Goal: Task Accomplishment & Management: Use online tool/utility

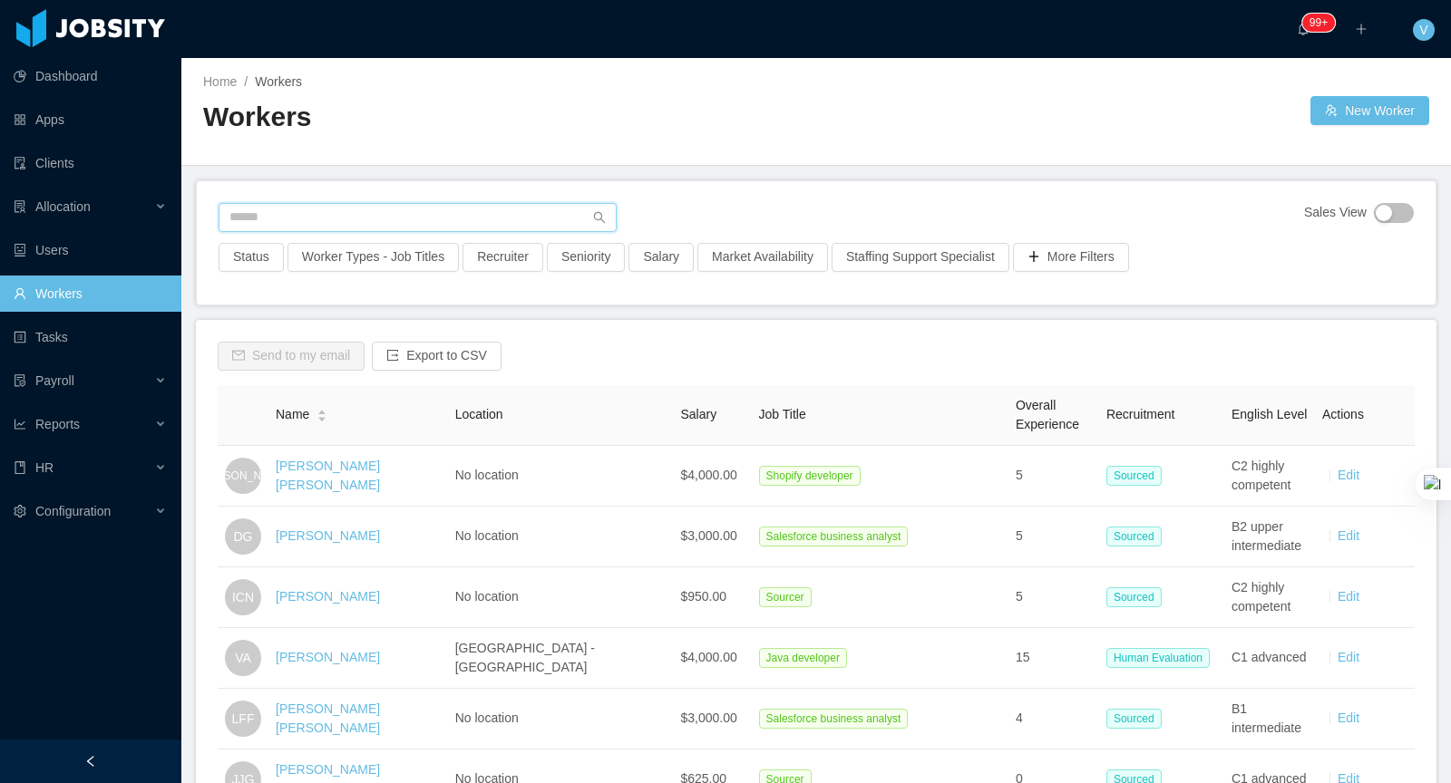
click at [383, 219] on input "text" at bounding box center [418, 217] width 398 height 29
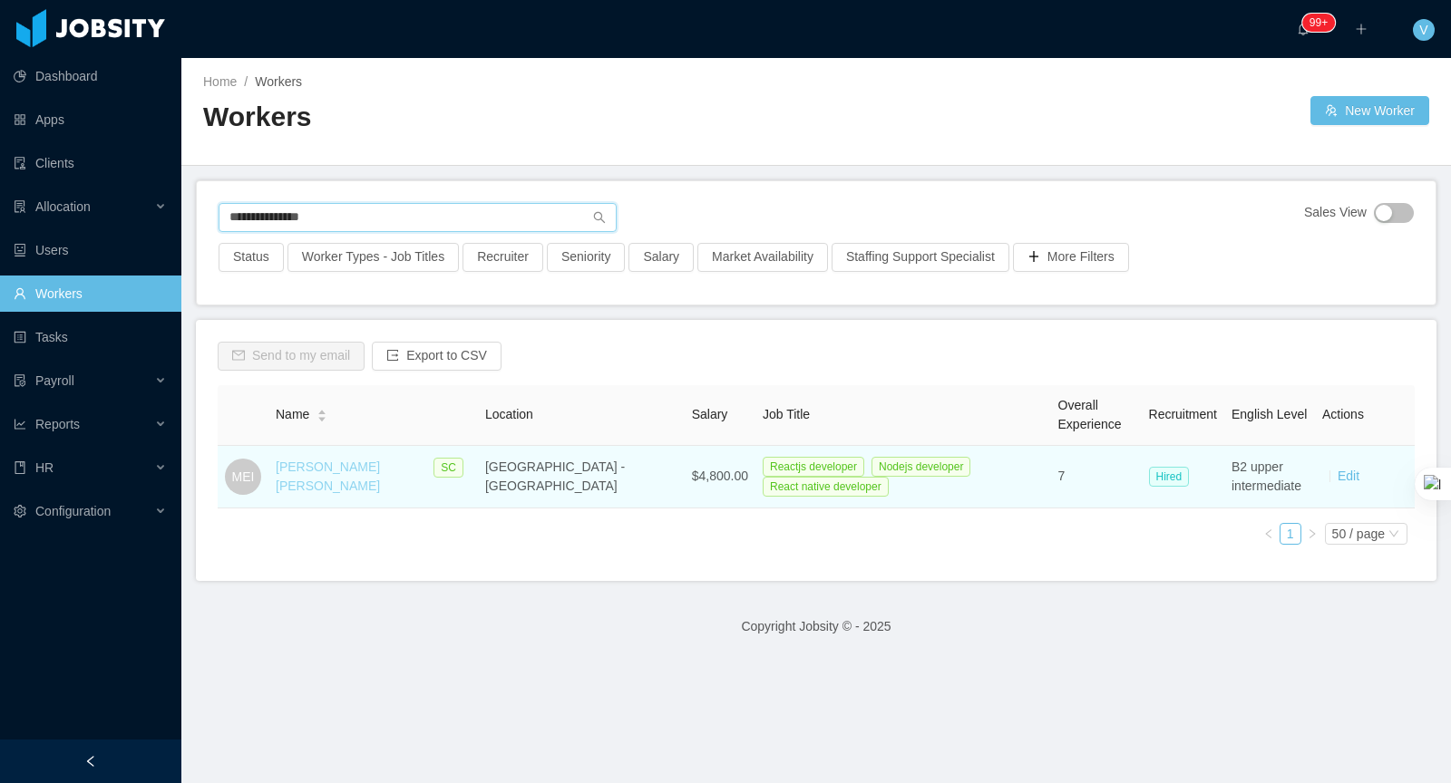
type input "**********"
click at [363, 470] on link "Marcos Espinoza Illanes" at bounding box center [328, 477] width 104 height 34
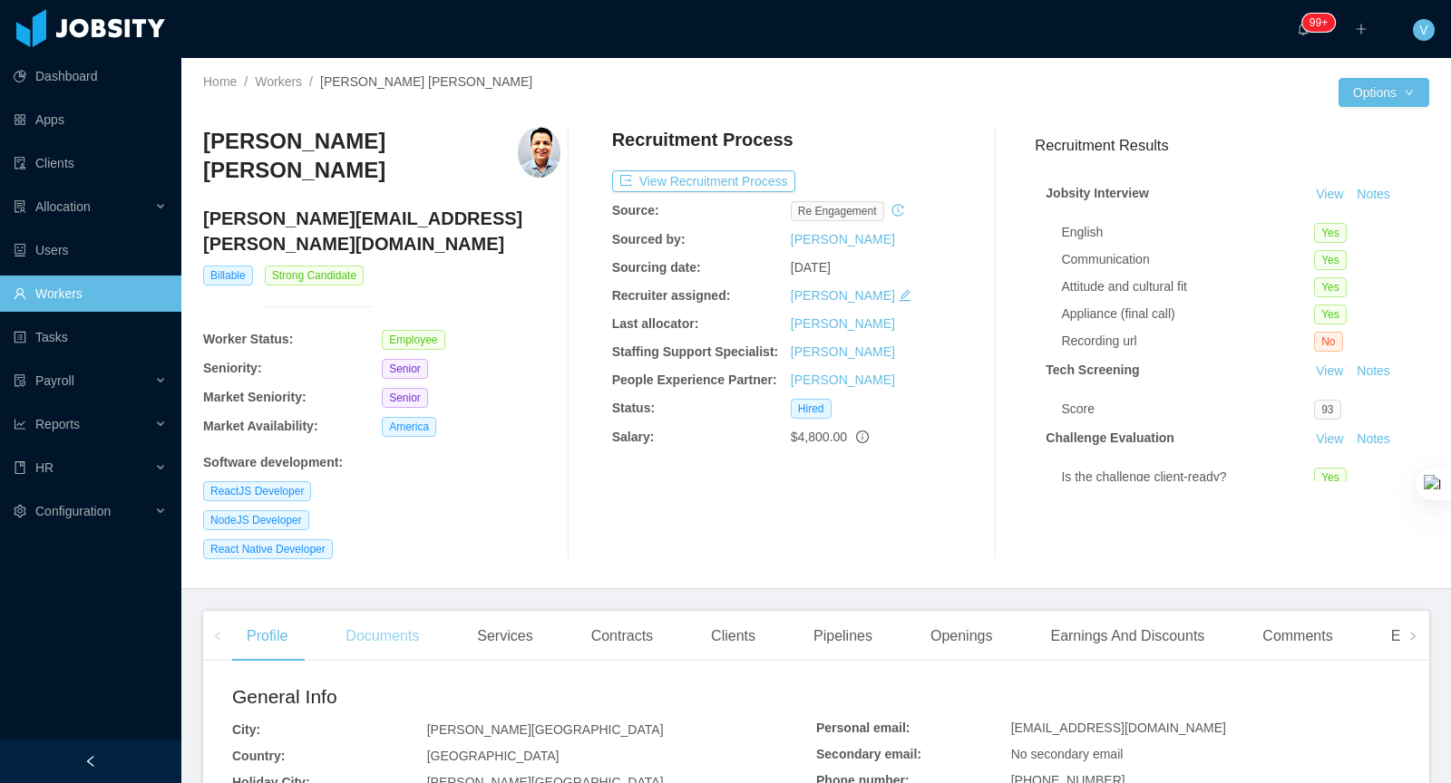
click at [404, 611] on div "Documents" at bounding box center [382, 636] width 102 height 51
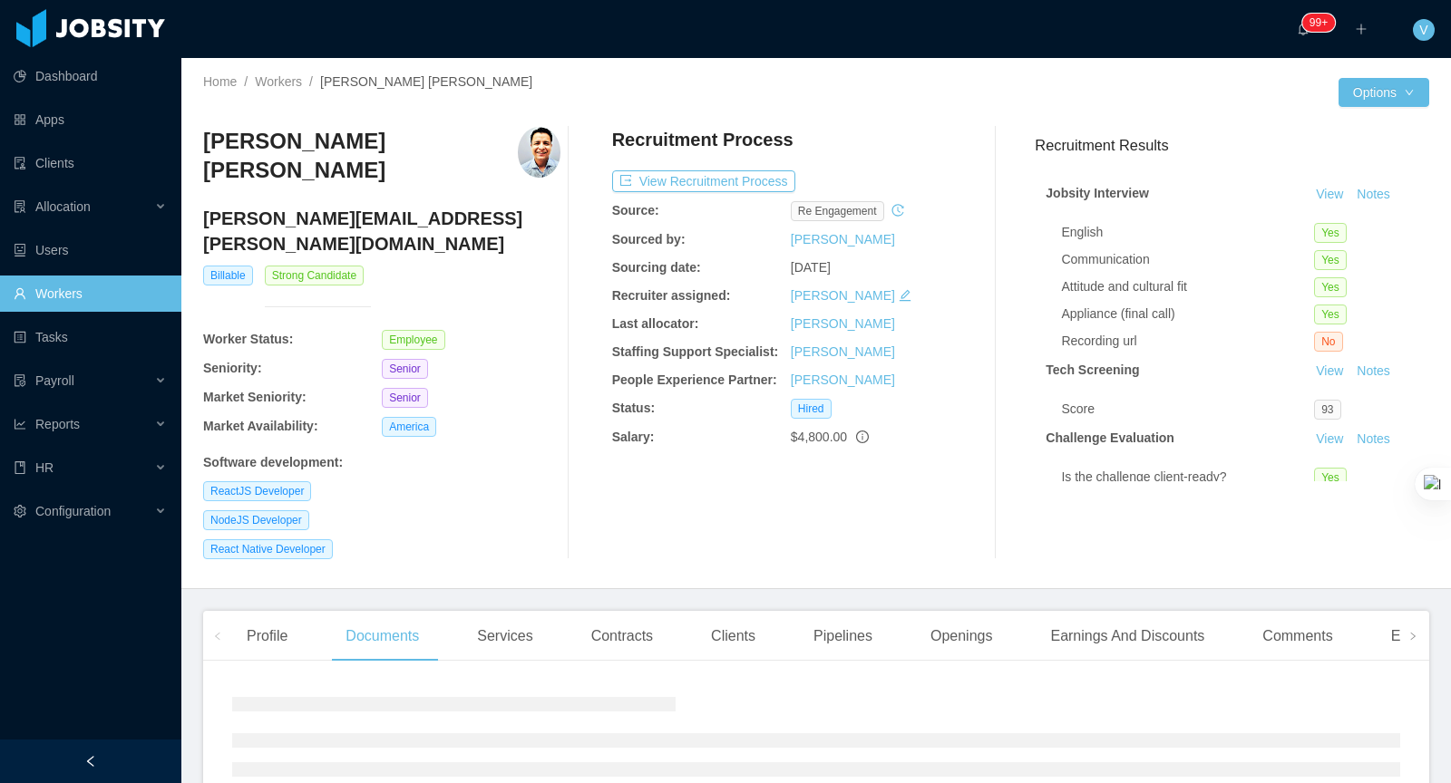
scroll to position [100, 0]
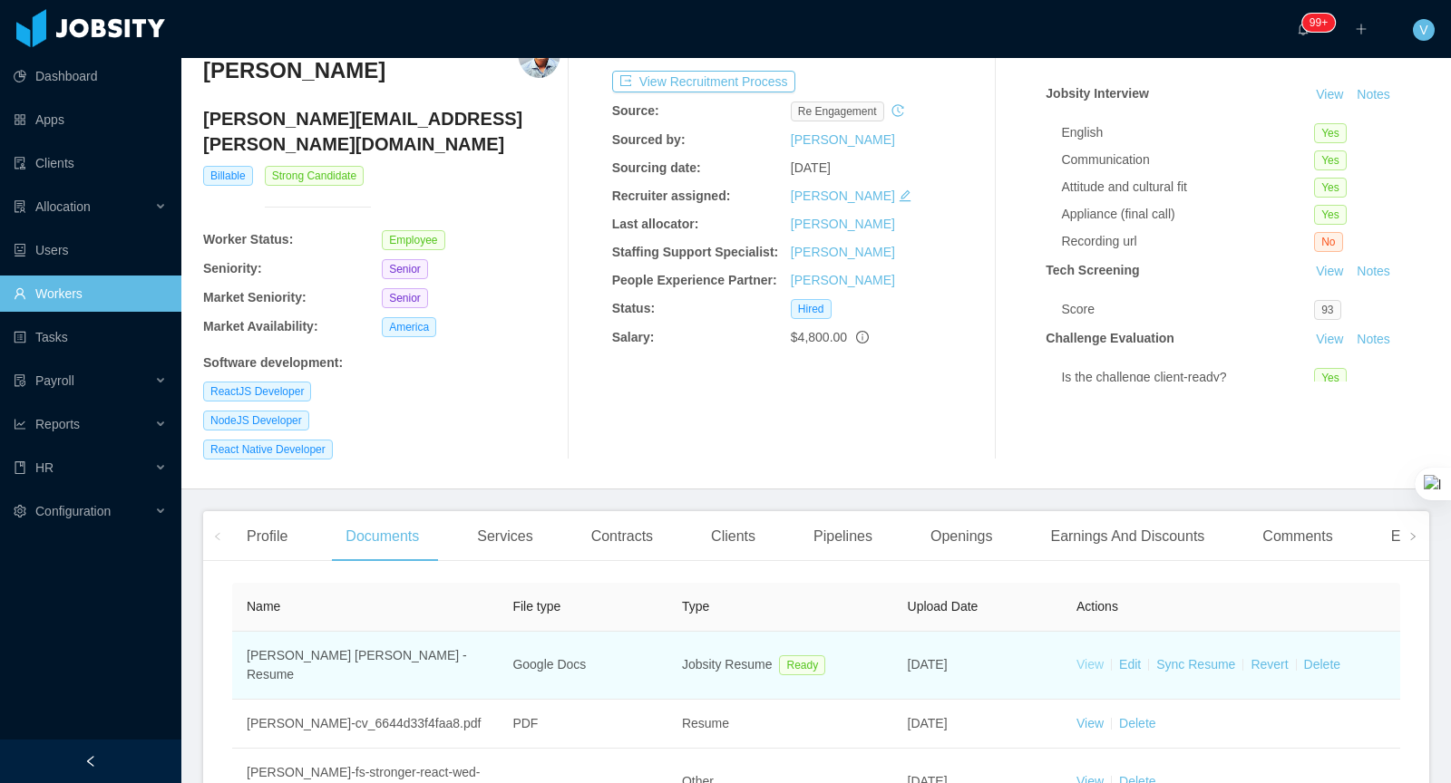
click at [1093, 657] on link "View" at bounding box center [1089, 664] width 27 height 15
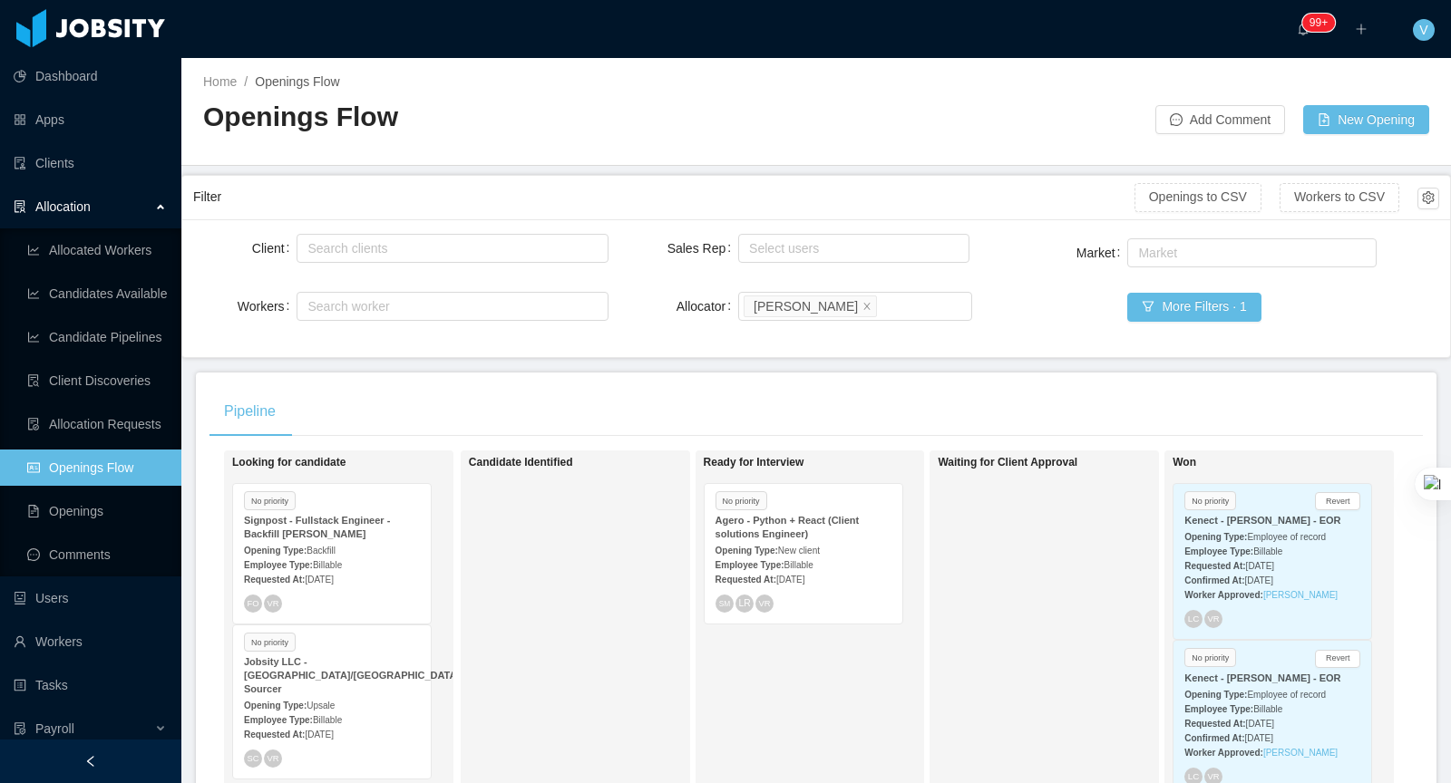
click at [363, 556] on div "Employee Type: Billable" at bounding box center [332, 564] width 176 height 19
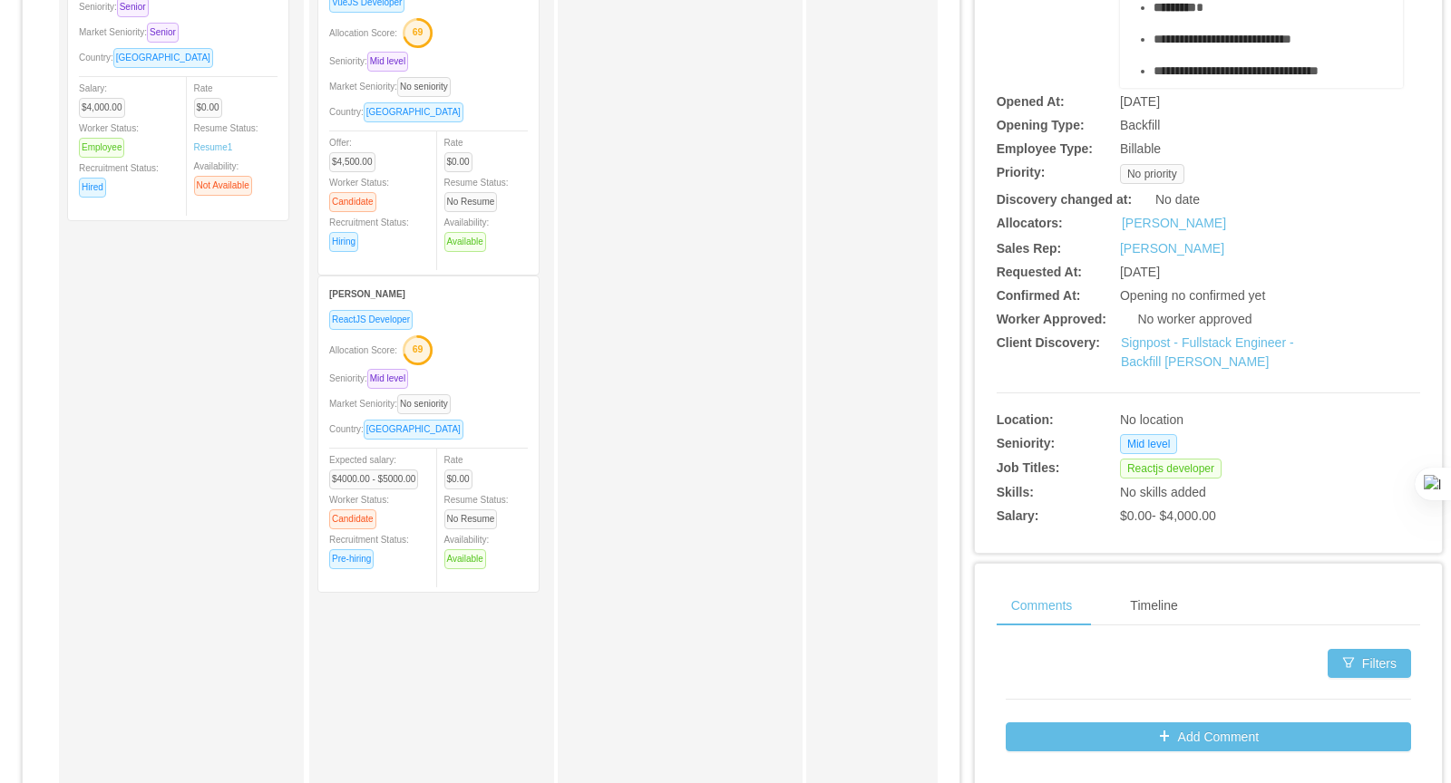
scroll to position [113, 0]
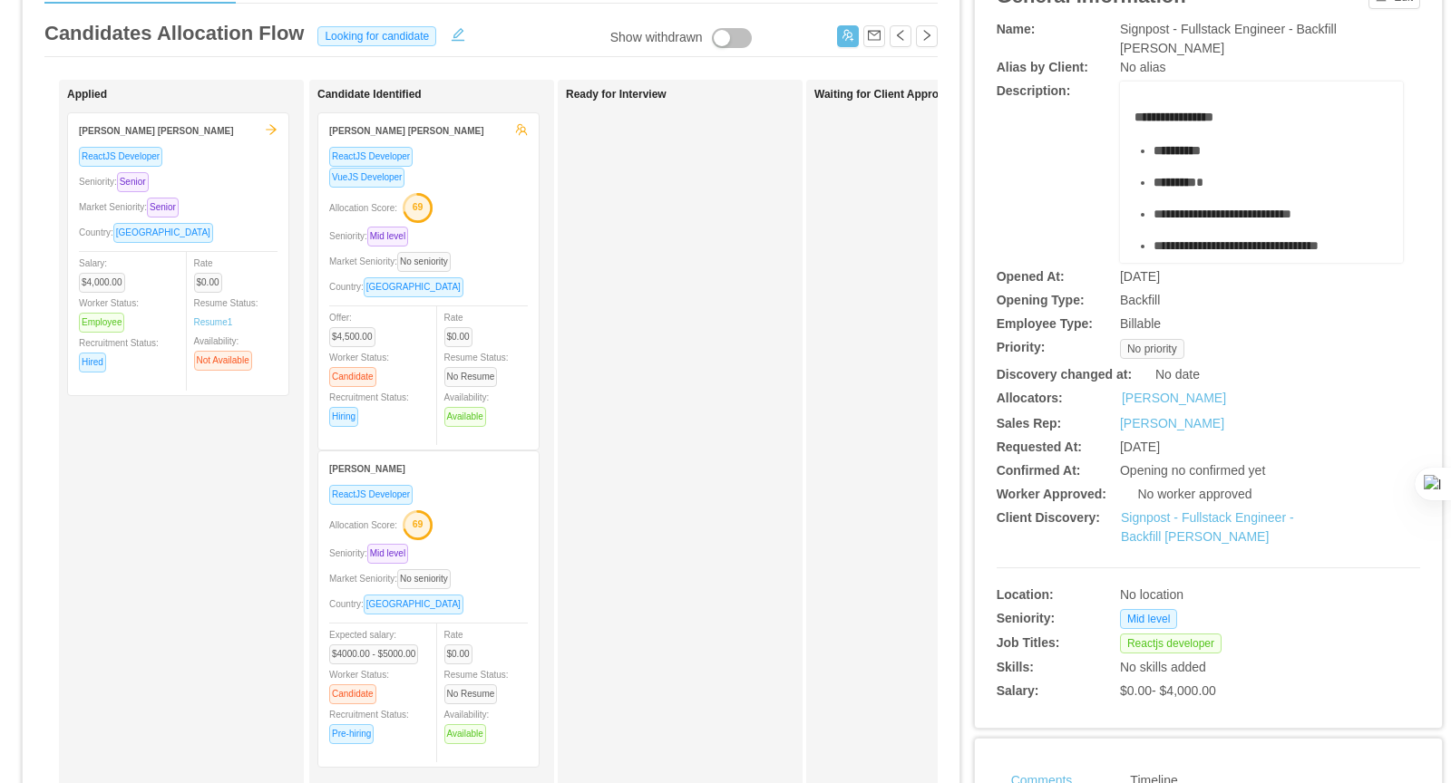
click at [463, 160] on div "ReactJS Developer" at bounding box center [428, 156] width 199 height 21
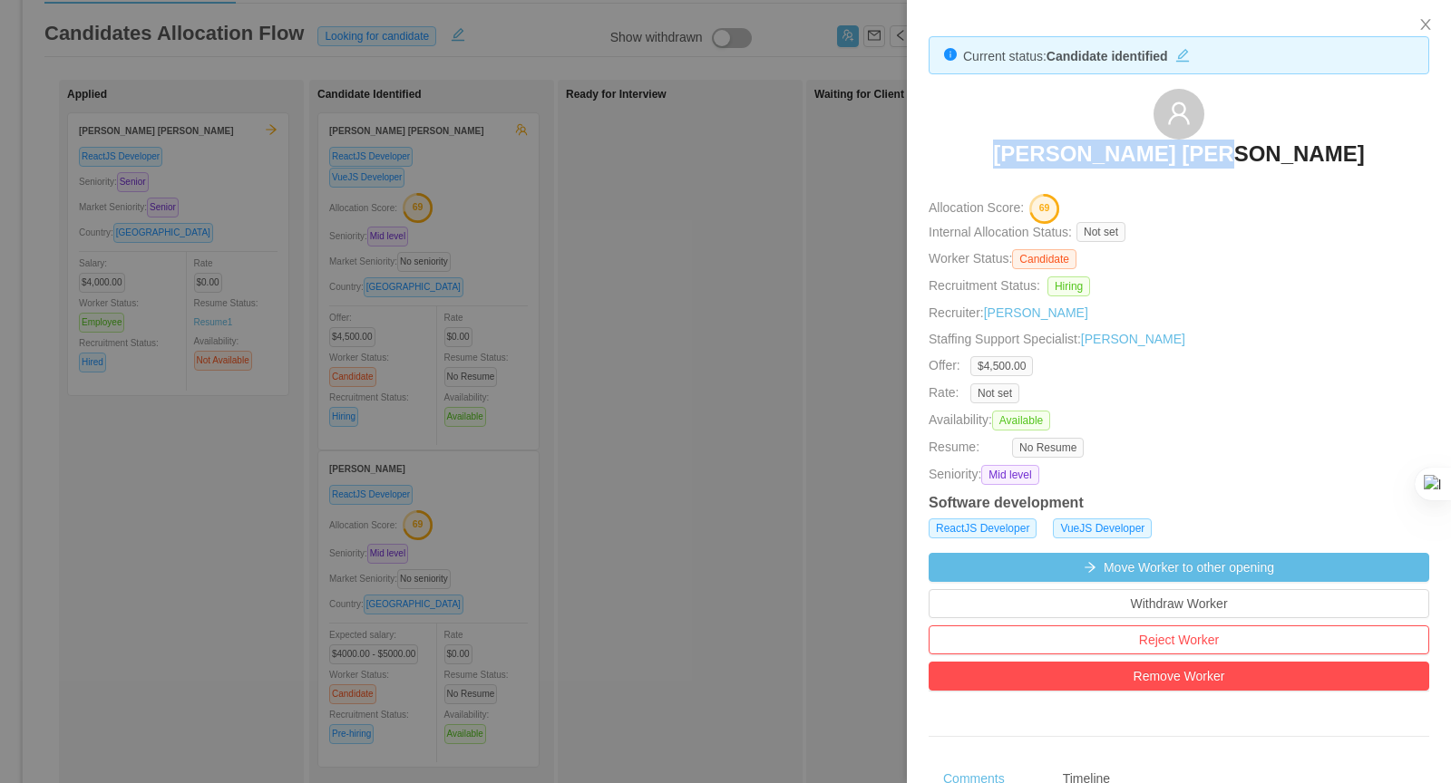
click at [824, 407] on div at bounding box center [725, 391] width 1451 height 783
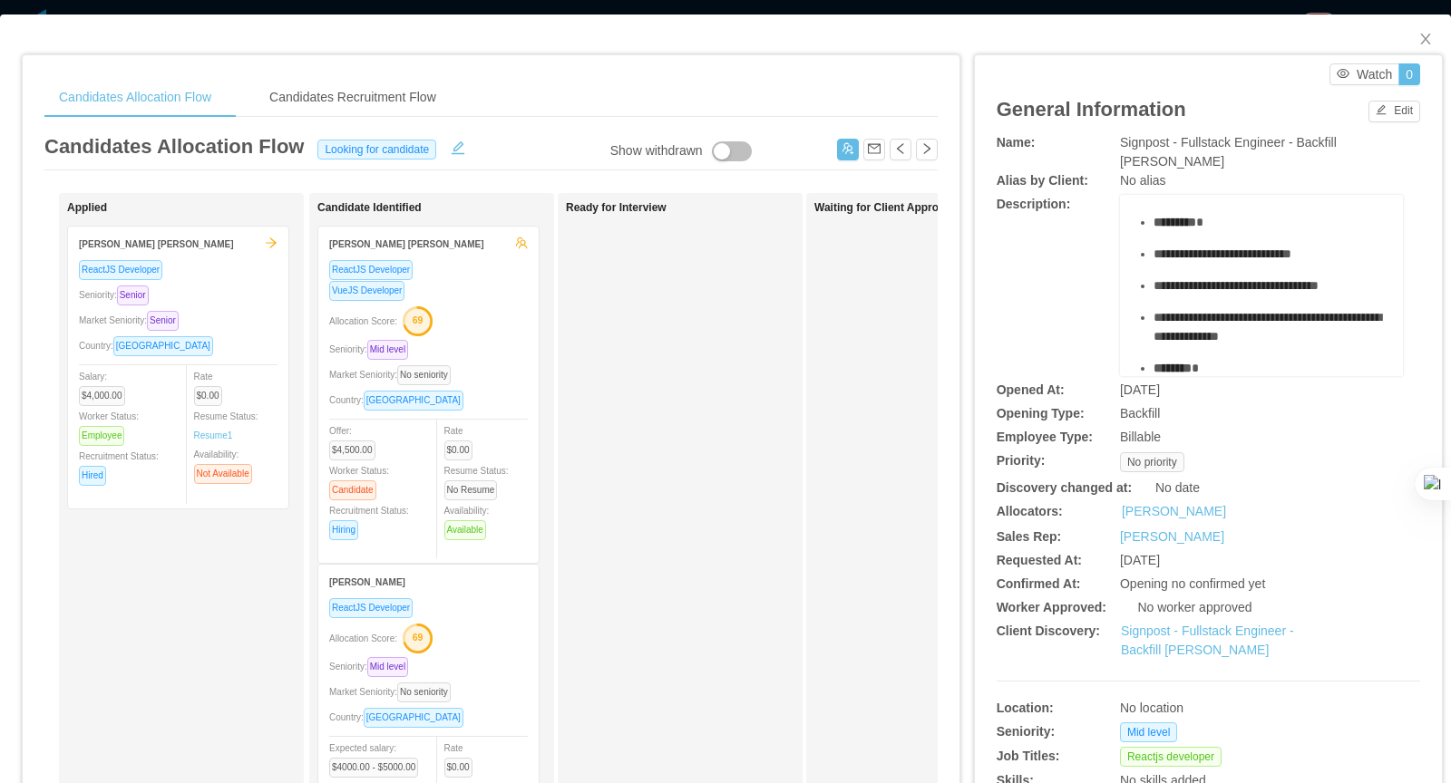
scroll to position [76, 0]
click at [481, 626] on div "Allocation Score: 69" at bounding box center [428, 637] width 199 height 29
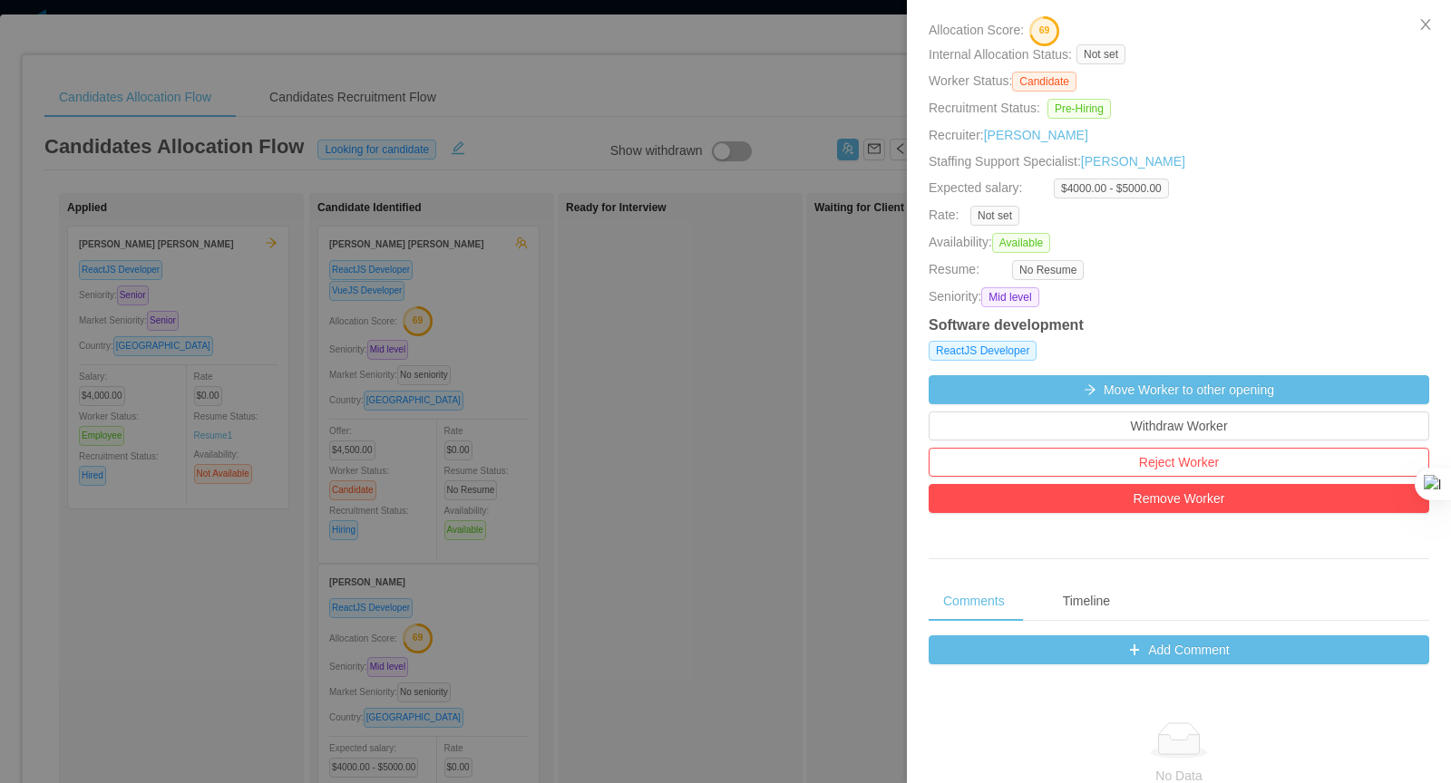
scroll to position [0, 0]
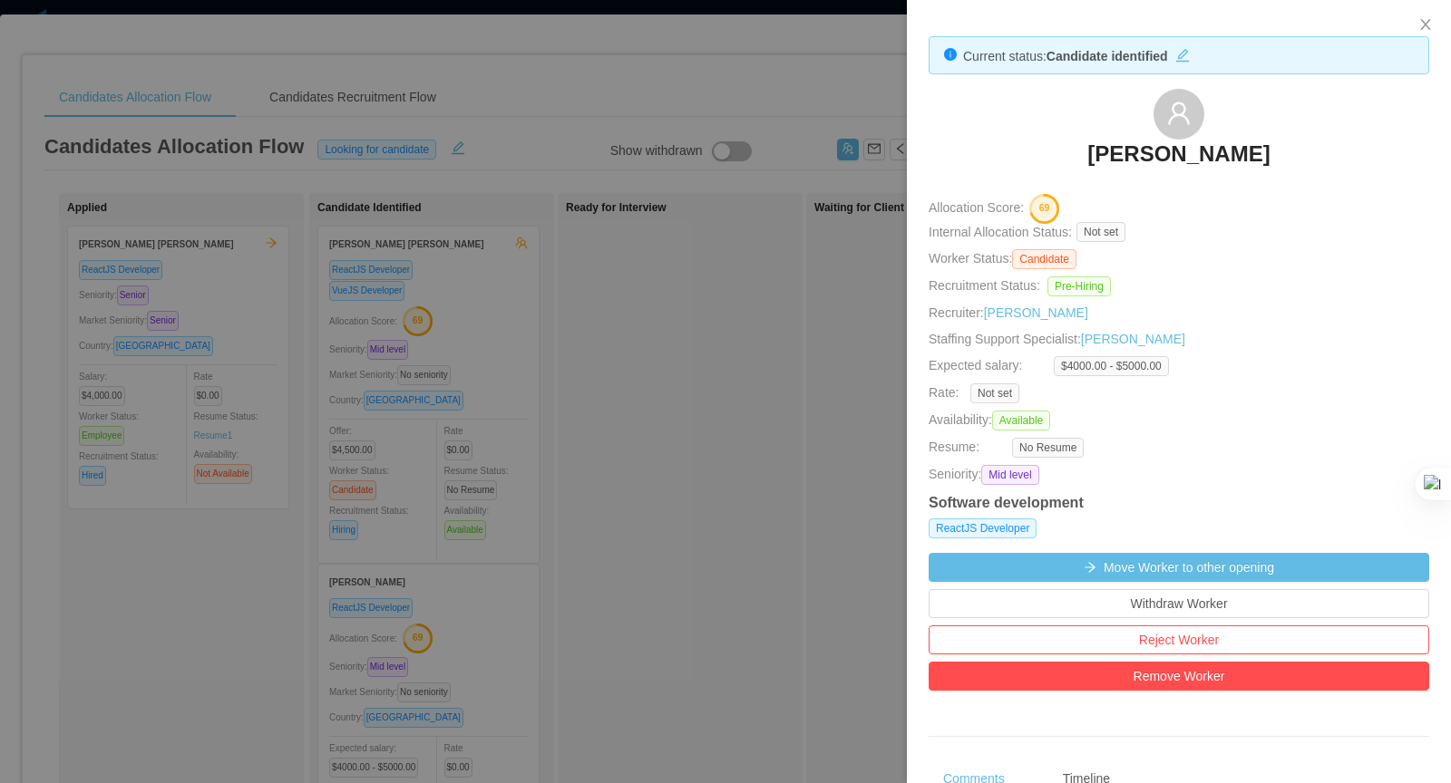
click at [1140, 144] on h3 "[PERSON_NAME]" at bounding box center [1178, 154] width 182 height 29
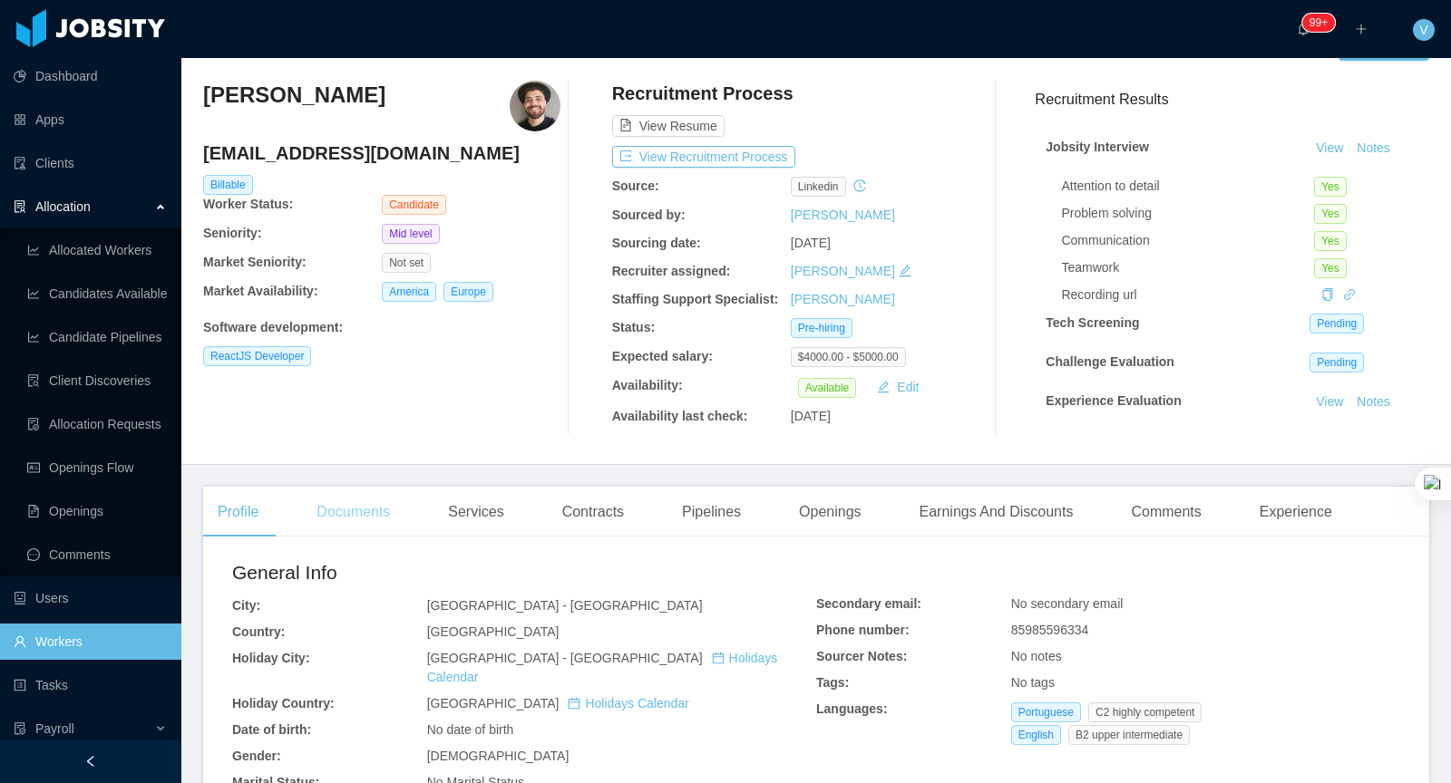
scroll to position [57, 0]
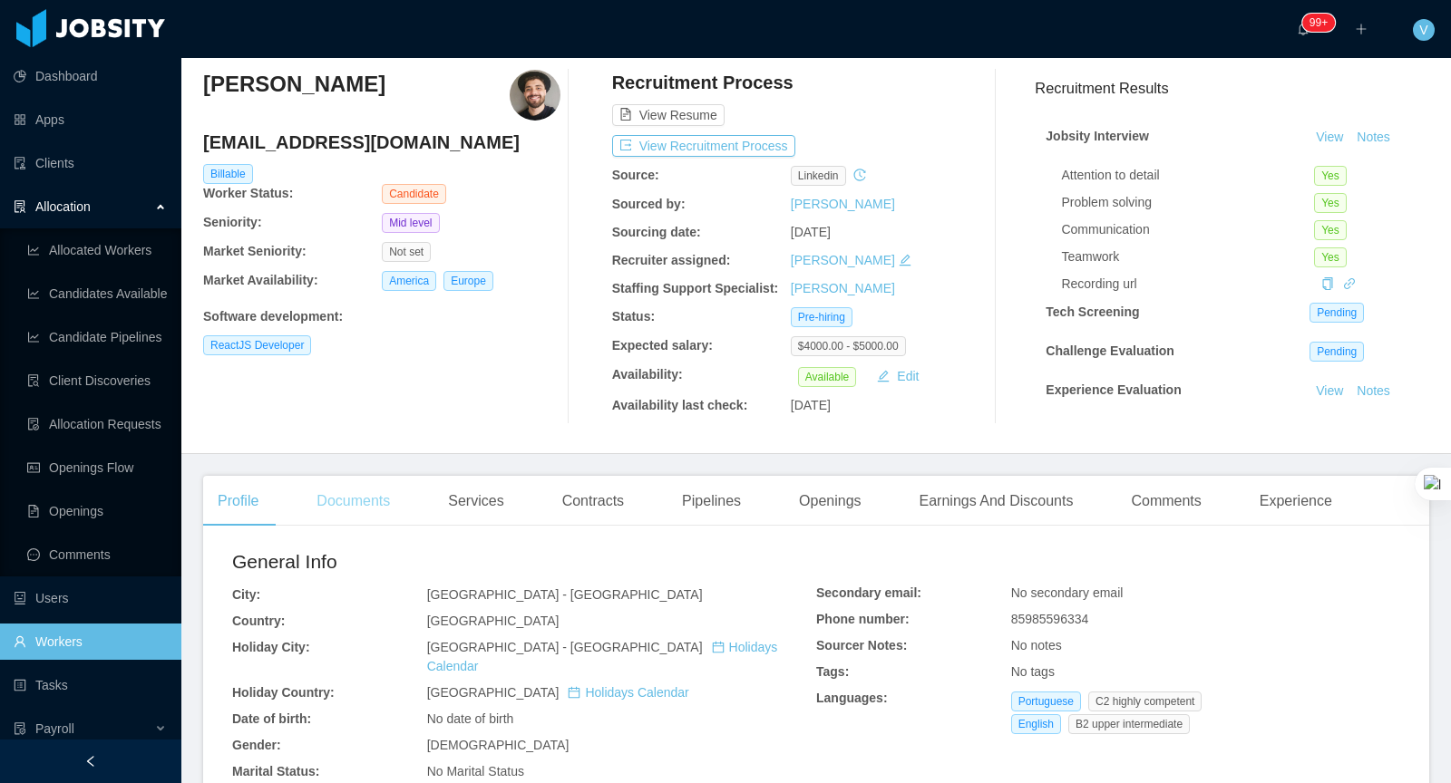
click at [378, 489] on div "Documents" at bounding box center [353, 501] width 102 height 51
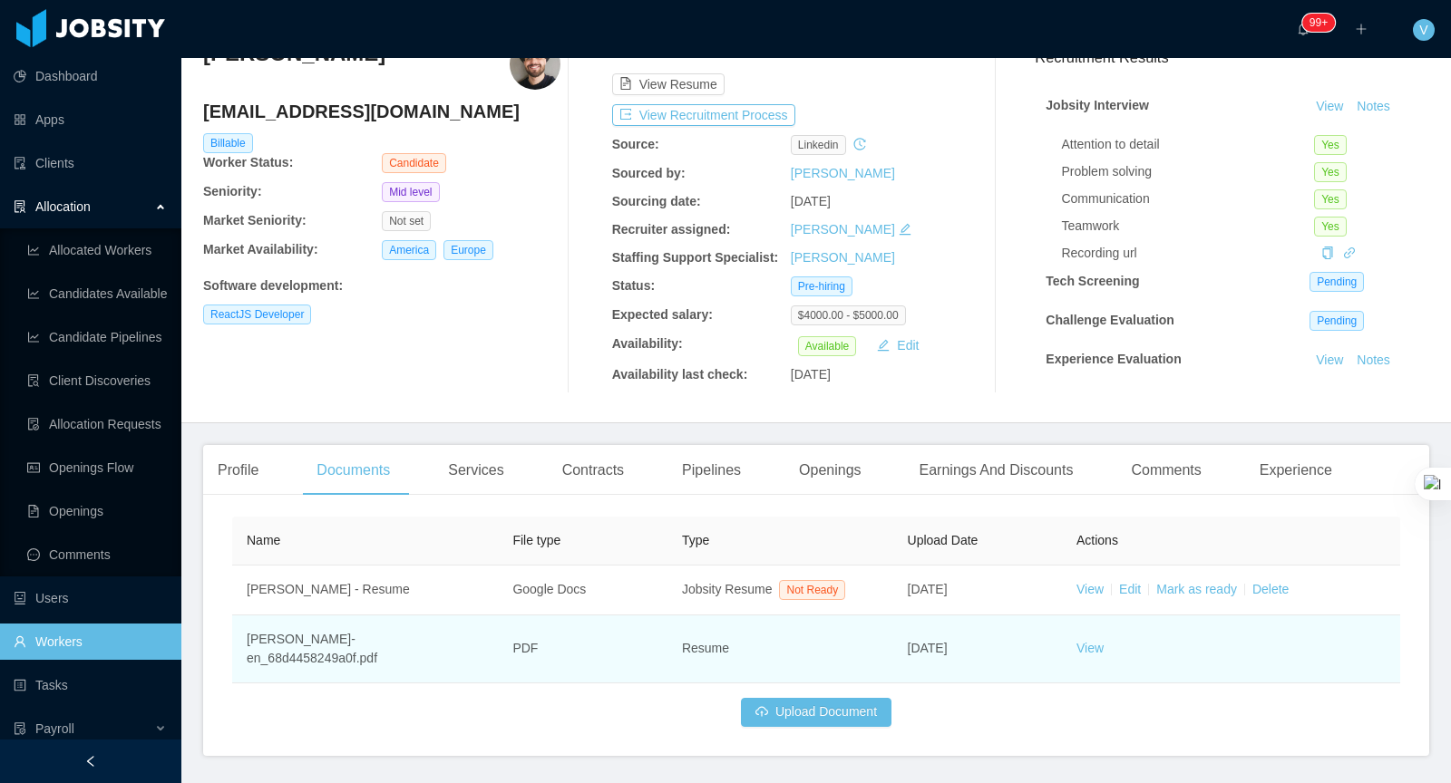
scroll to position [122, 0]
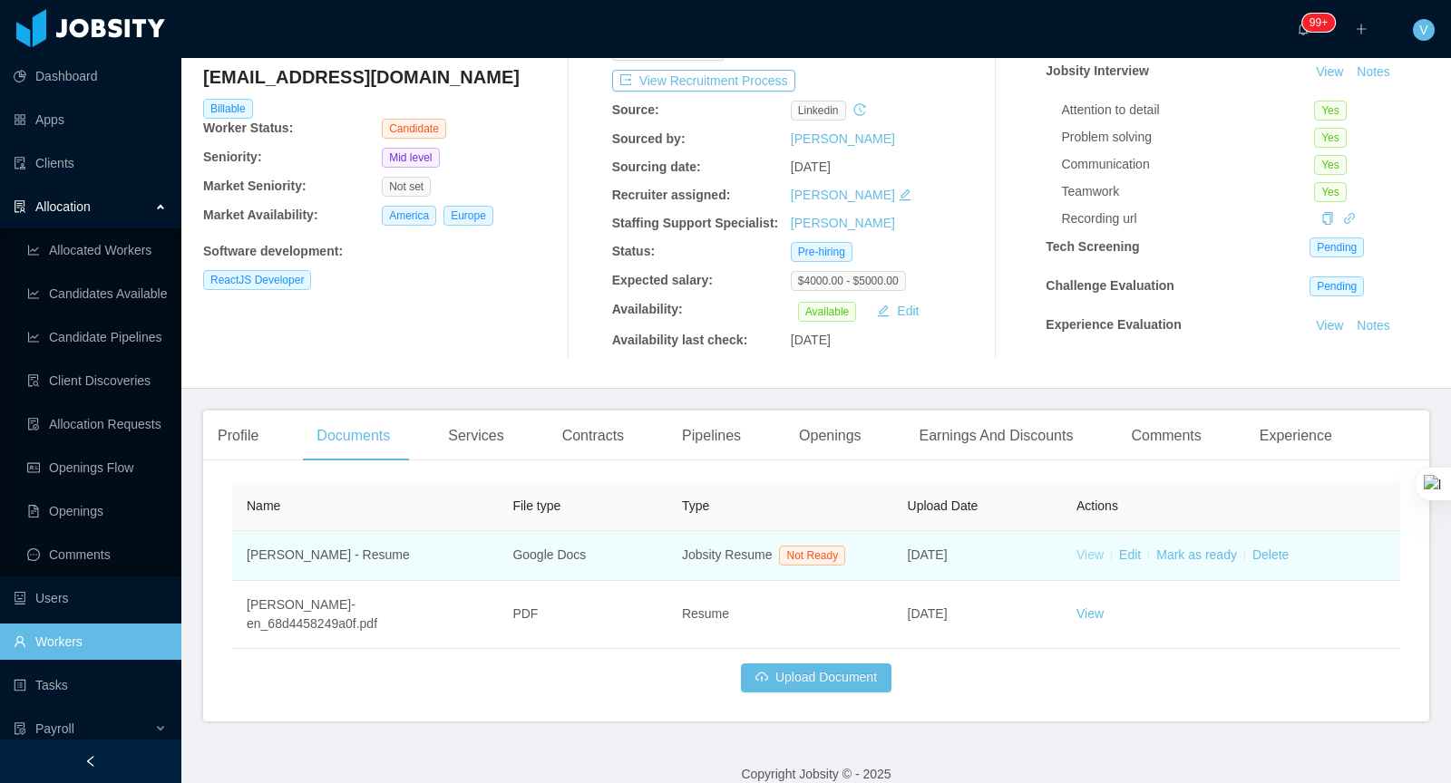
click at [1090, 558] on link "View" at bounding box center [1089, 555] width 27 height 15
click at [1189, 551] on link "Mark as ready" at bounding box center [1196, 555] width 81 height 15
click at [1199, 555] on link "Mark as ready" at bounding box center [1196, 555] width 81 height 15
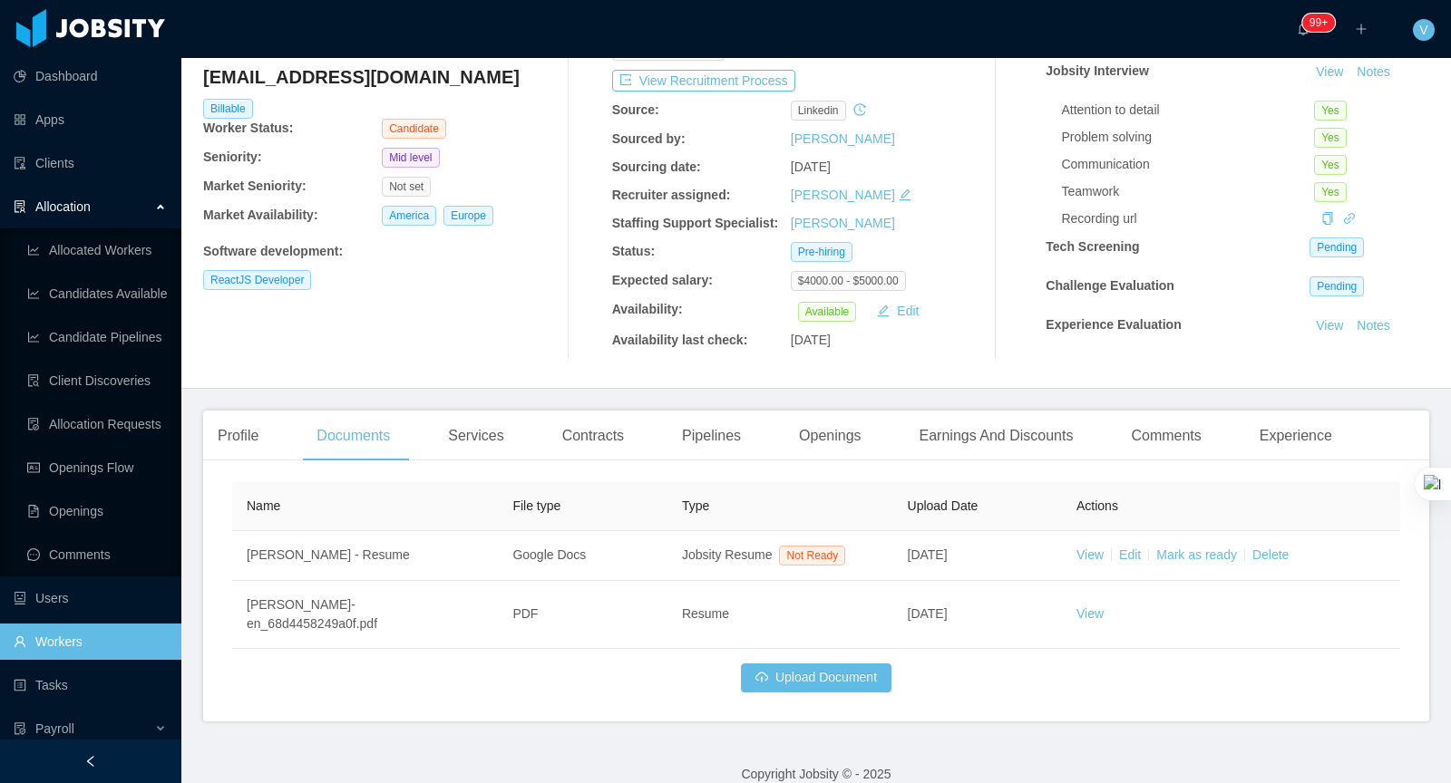
drag, startPoint x: 1230, startPoint y: 553, endPoint x: 1272, endPoint y: 539, distance: 44.7
click at [1230, 552] on link "Mark as ready" at bounding box center [1196, 555] width 81 height 15
click at [1370, 503] on button "Yes" at bounding box center [1387, 509] width 35 height 22
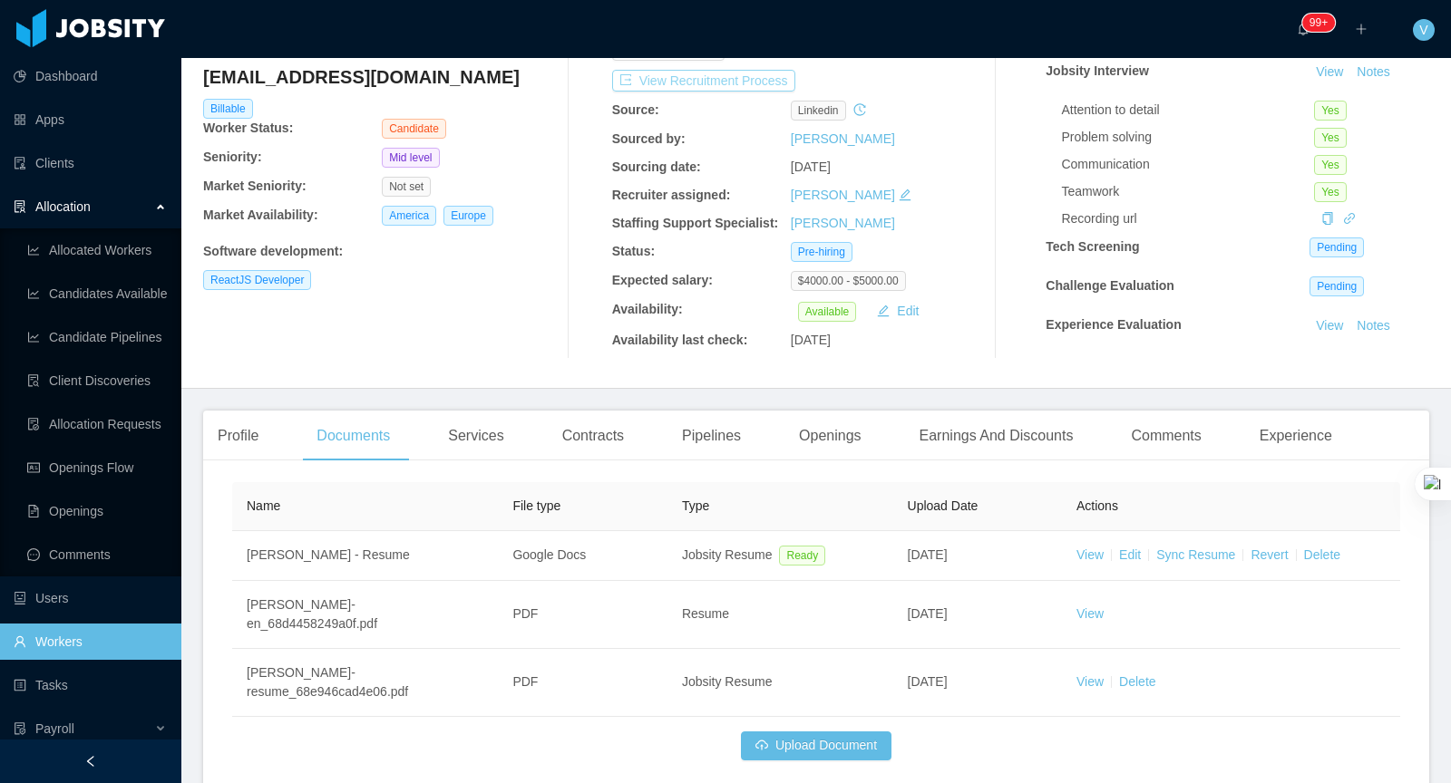
scroll to position [0, 0]
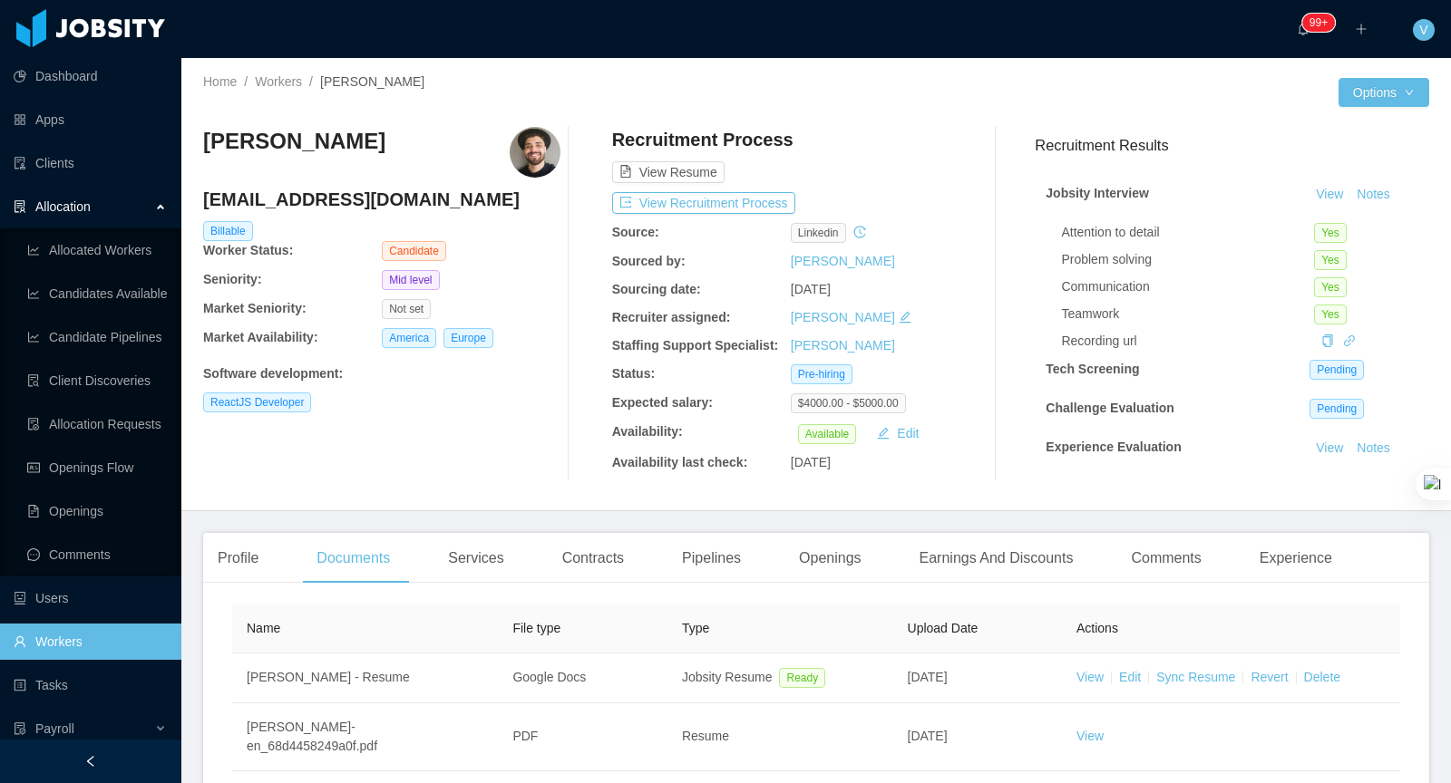
click at [835, 573] on div "Openings" at bounding box center [830, 558] width 92 height 51
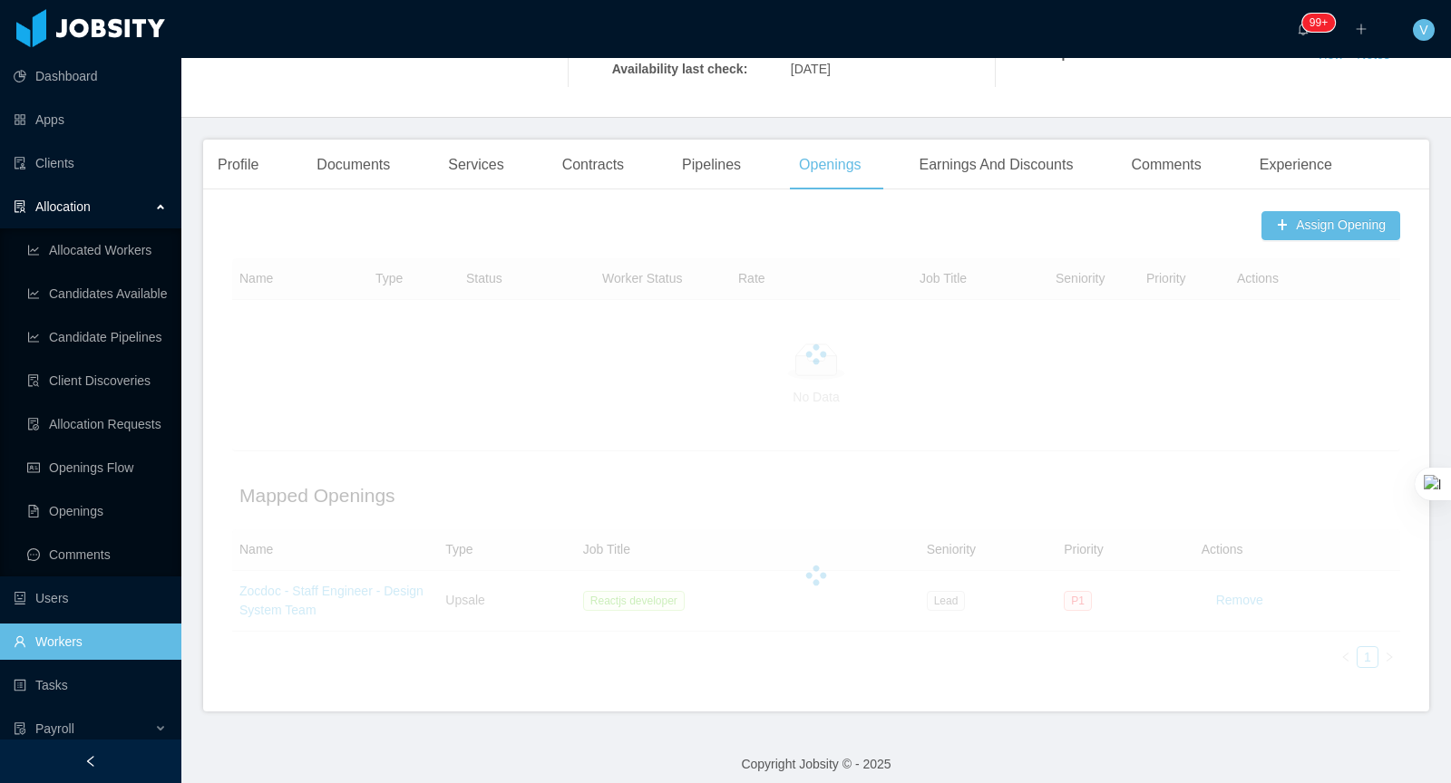
scroll to position [402, 0]
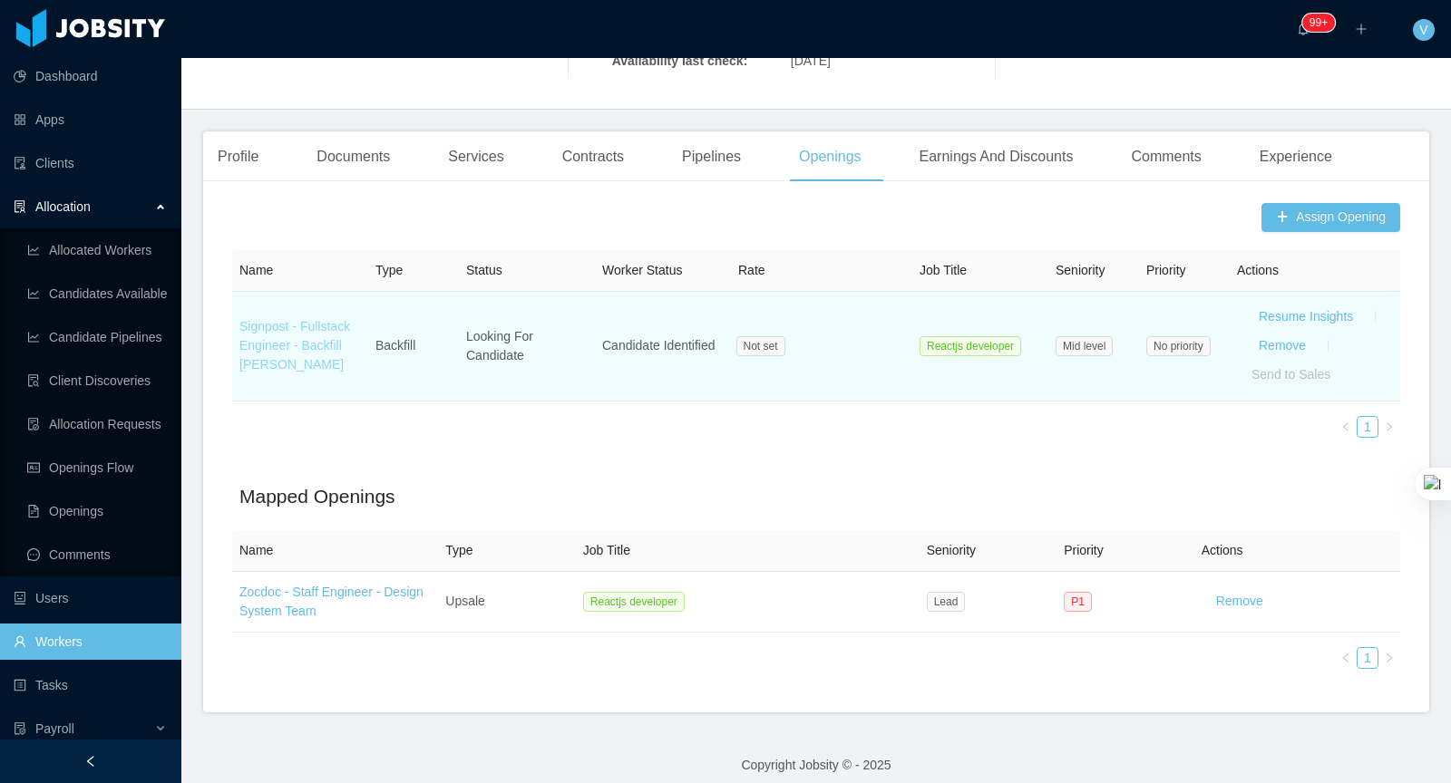
click at [324, 345] on link "Signpost - Fullstack Engineer - Backfill [PERSON_NAME]" at bounding box center [294, 345] width 111 height 53
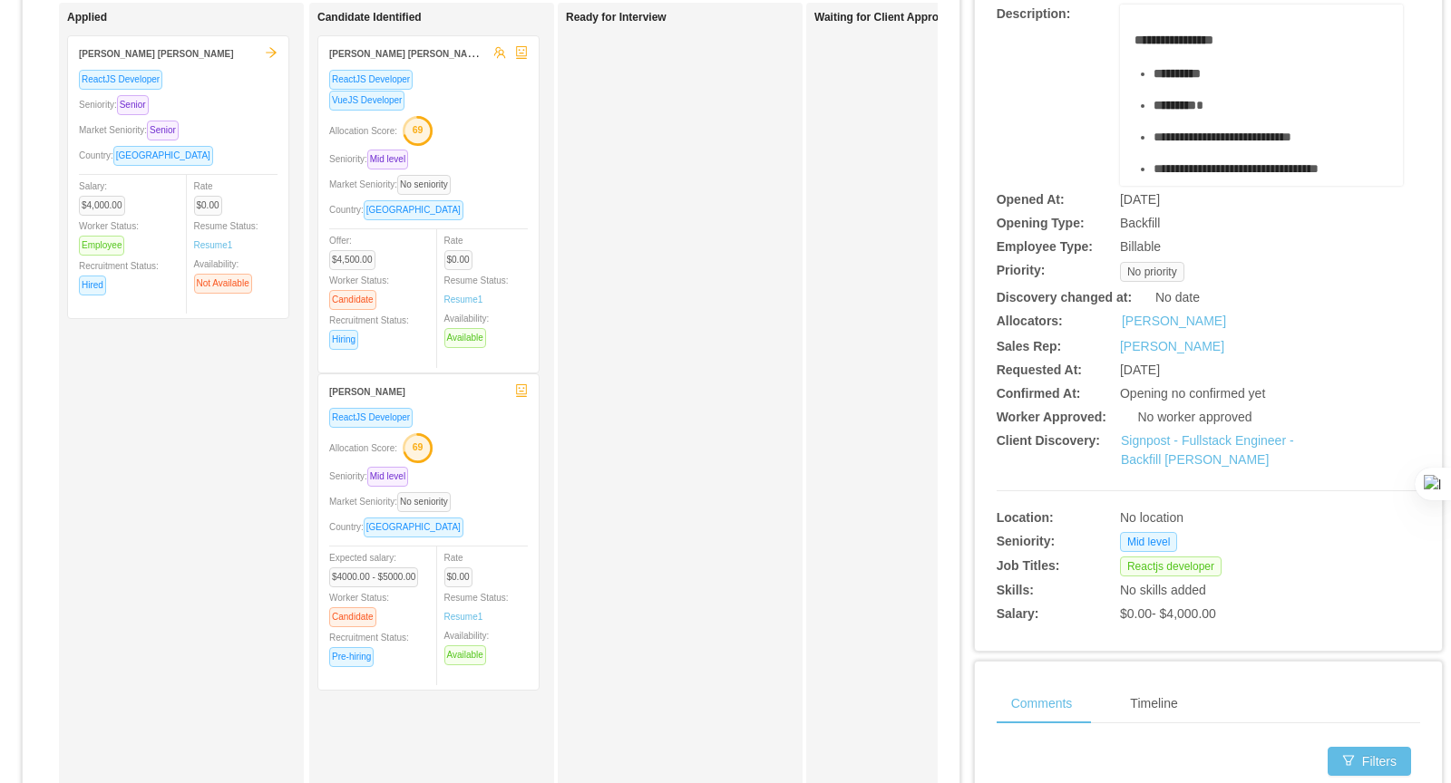
scroll to position [149, 0]
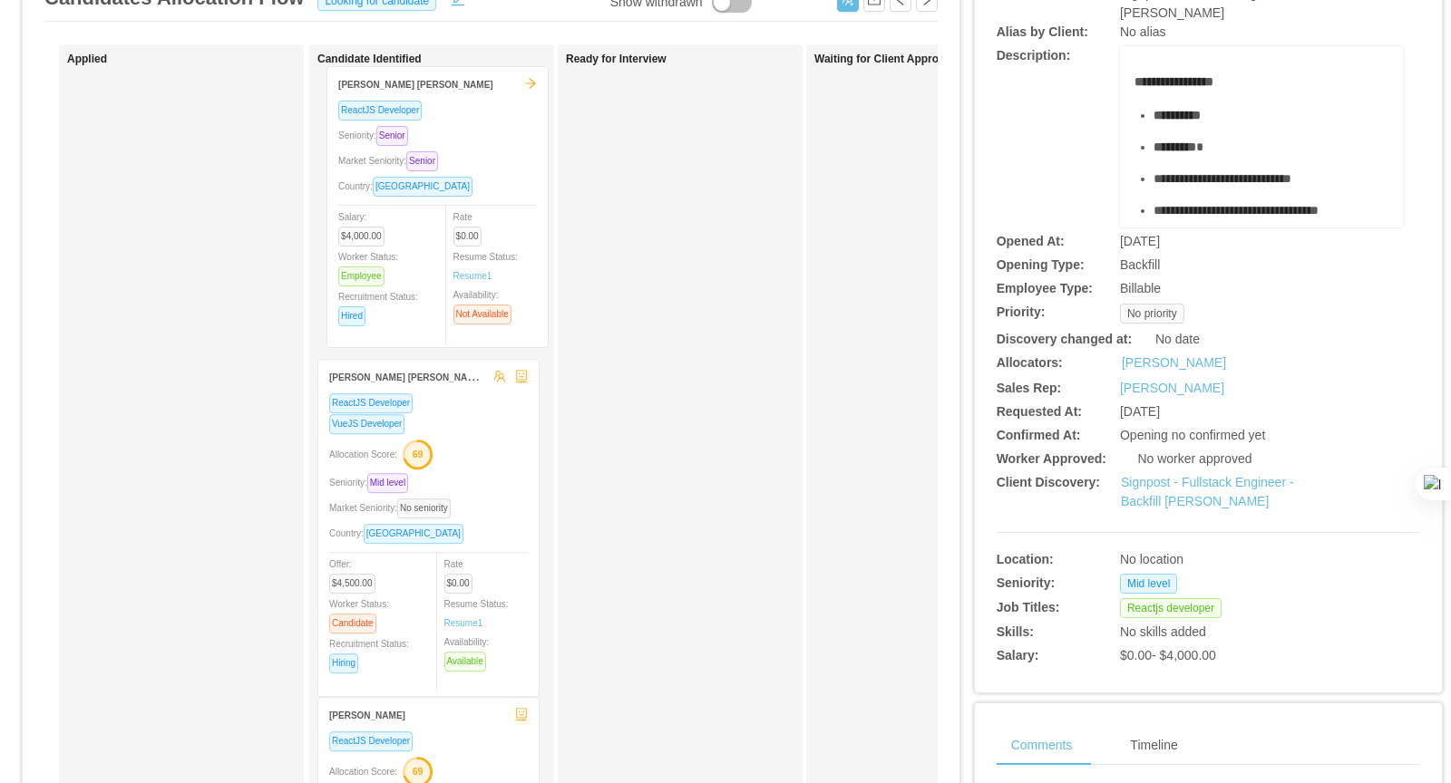
drag, startPoint x: 238, startPoint y: 184, endPoint x: 492, endPoint y: 175, distance: 254.9
click at [496, 175] on div "Applied [PERSON_NAME] [PERSON_NAME] ReactJS Developer Seniority: Senior Market …" at bounding box center [490, 504] width 893 height 921
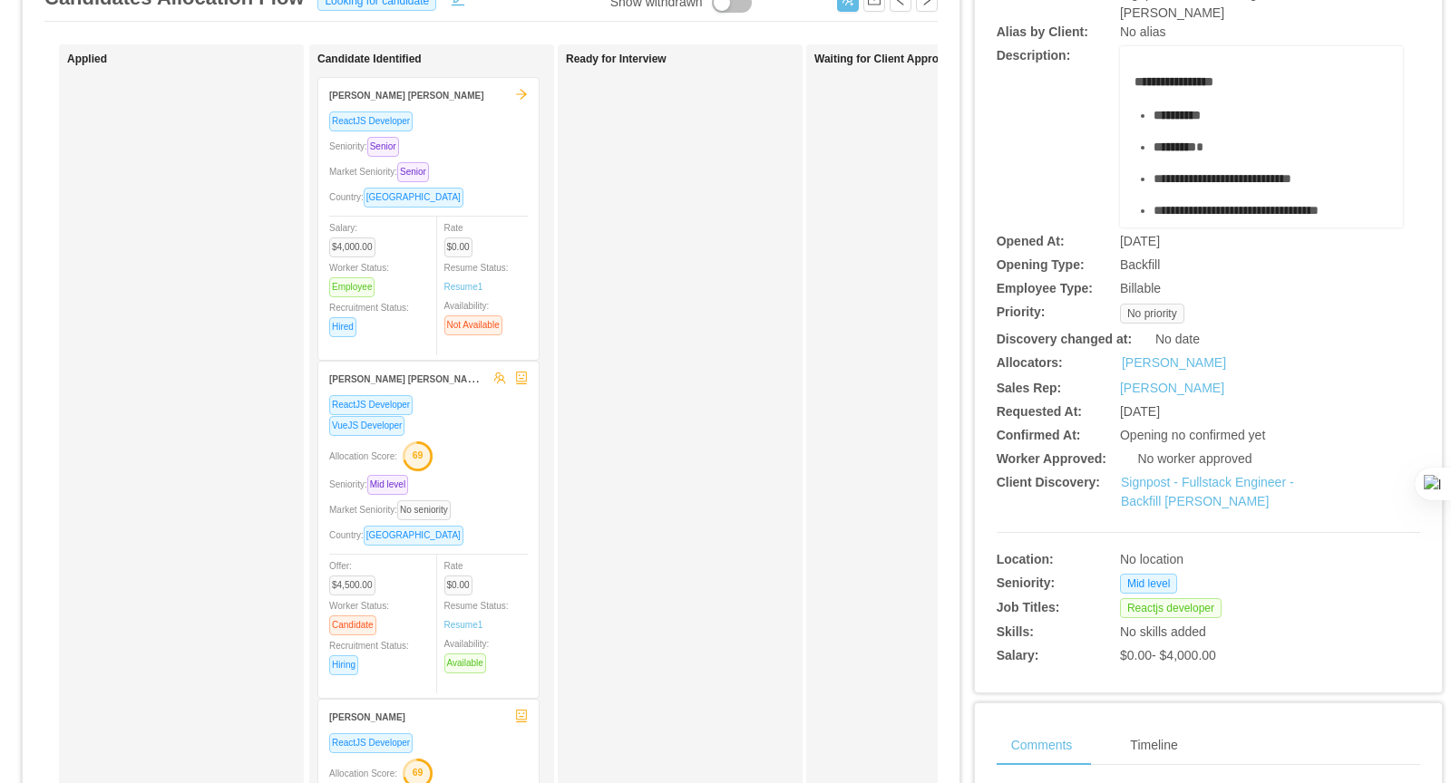
click at [461, 142] on div "Seniority: Senior" at bounding box center [428, 146] width 199 height 21
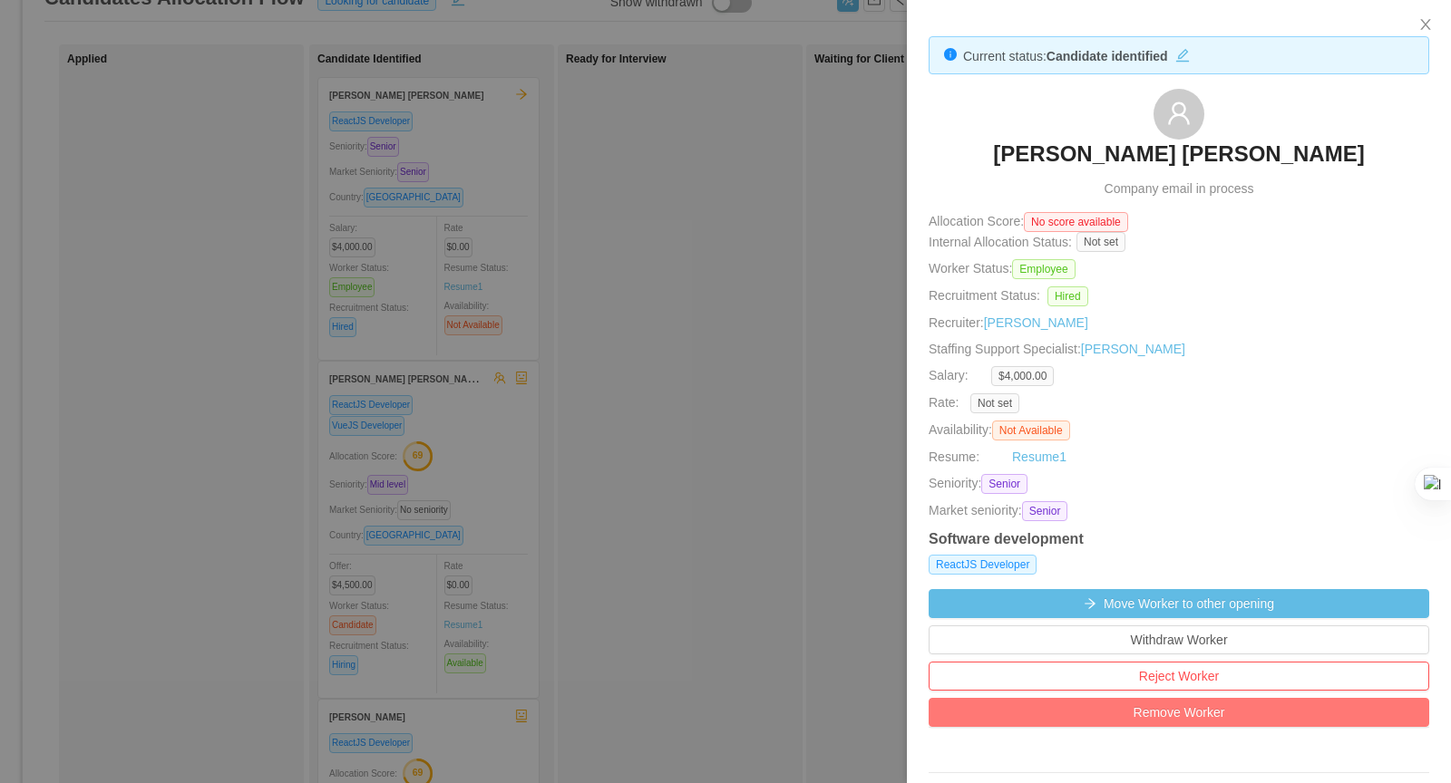
scroll to position [4, 0]
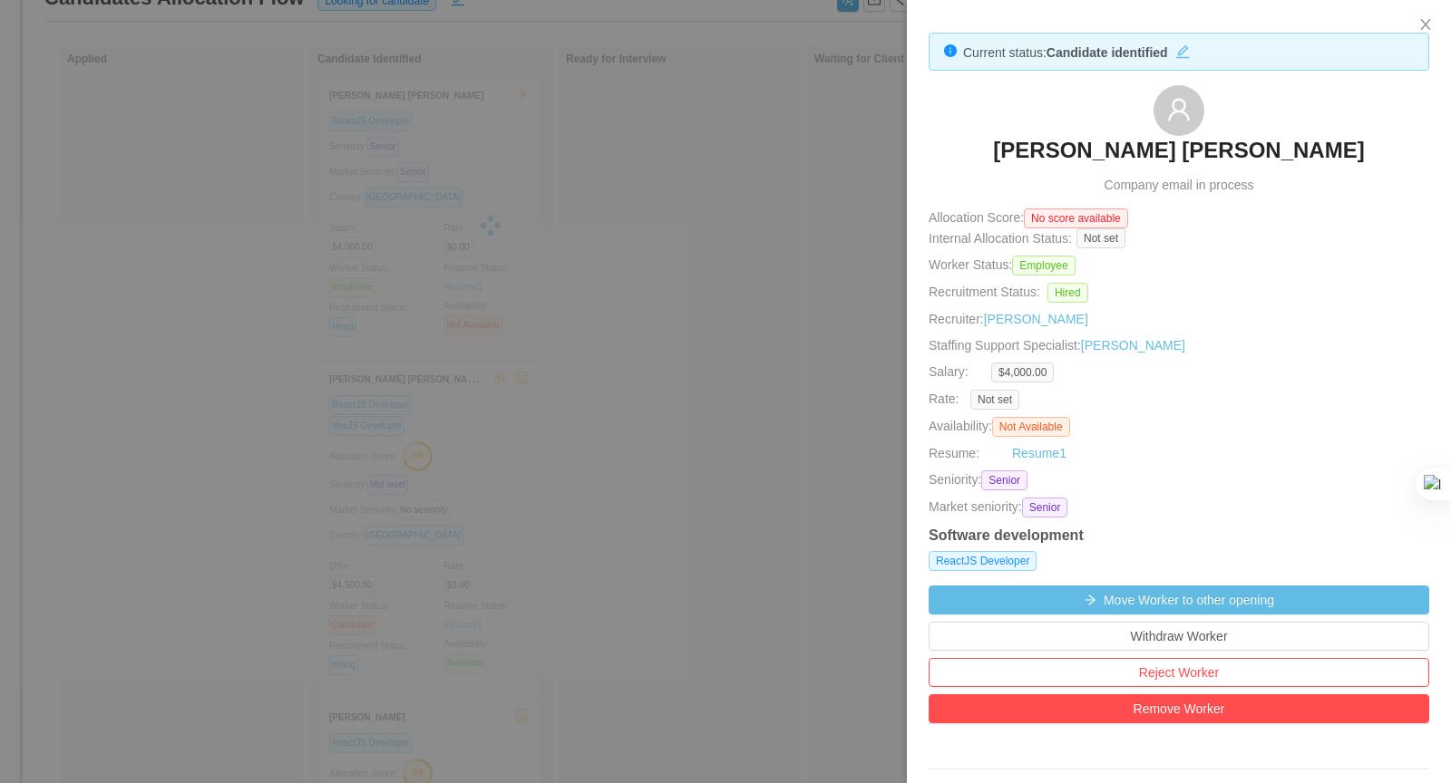
click at [681, 419] on div at bounding box center [725, 391] width 1451 height 783
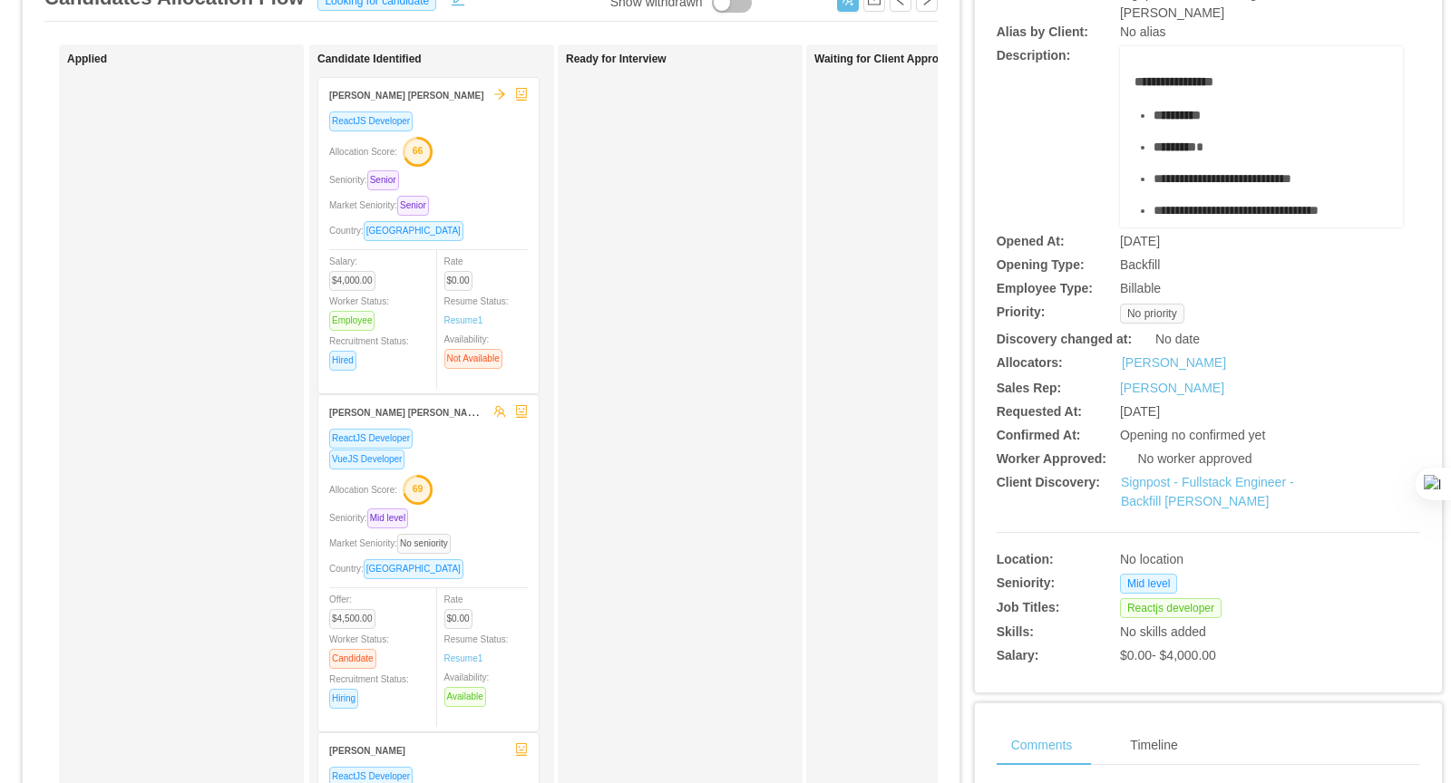
click at [497, 231] on div "Country: [GEOGRAPHIC_DATA]" at bounding box center [428, 230] width 199 height 21
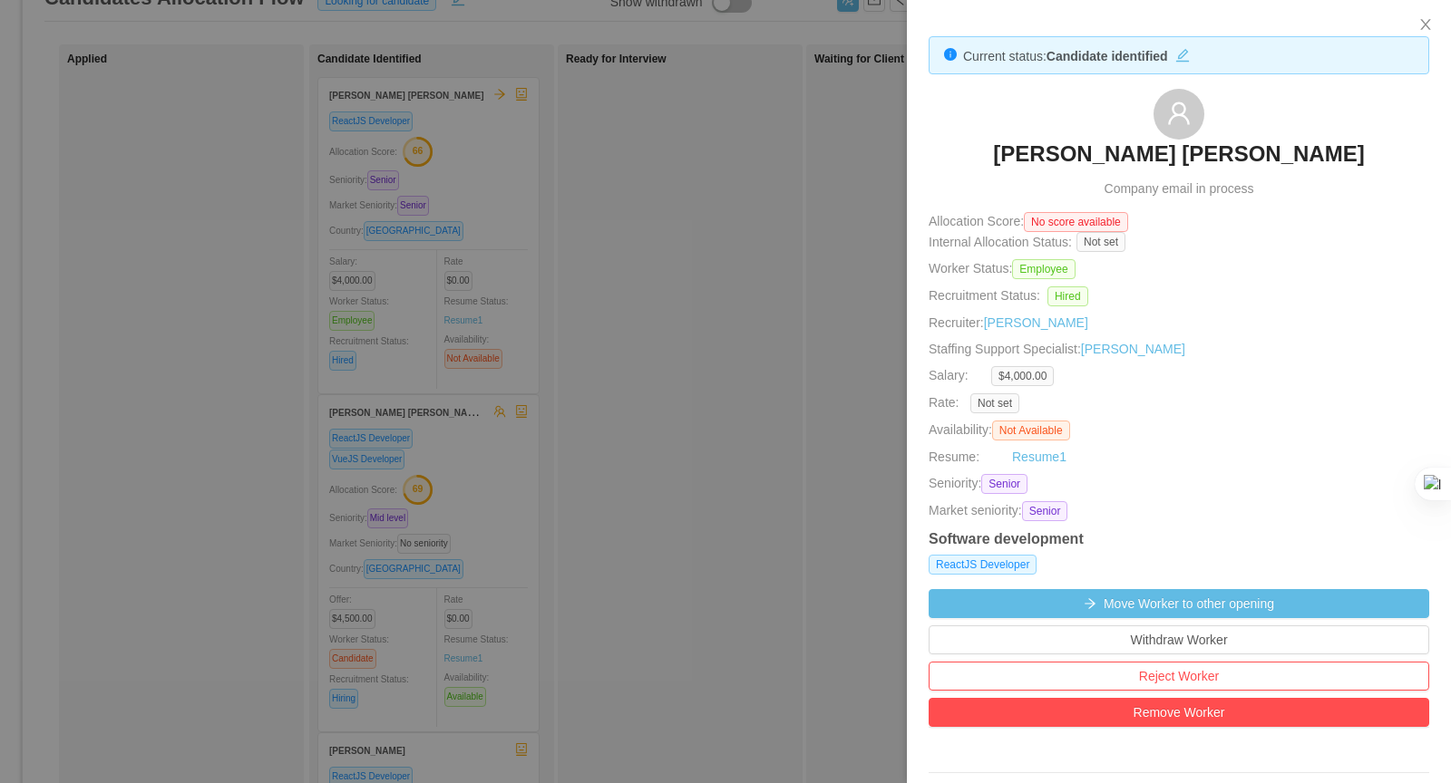
click at [428, 114] on div at bounding box center [725, 391] width 1451 height 783
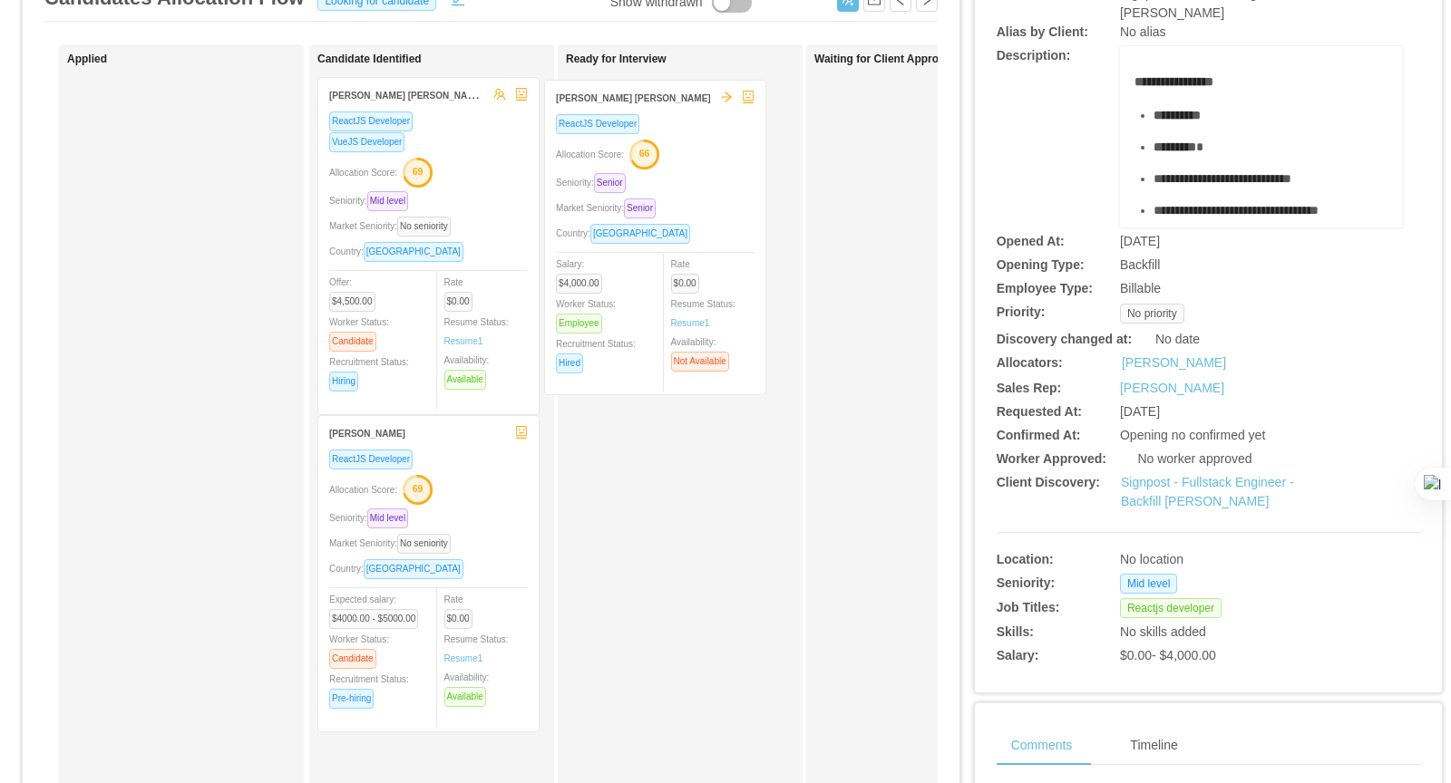
drag, startPoint x: 470, startPoint y: 131, endPoint x: 697, endPoint y: 136, distance: 227.6
click at [697, 136] on div "Applied Candidate Identified [PERSON_NAME] [PERSON_NAME] ReactJS Developer Allo…" at bounding box center [490, 504] width 893 height 921
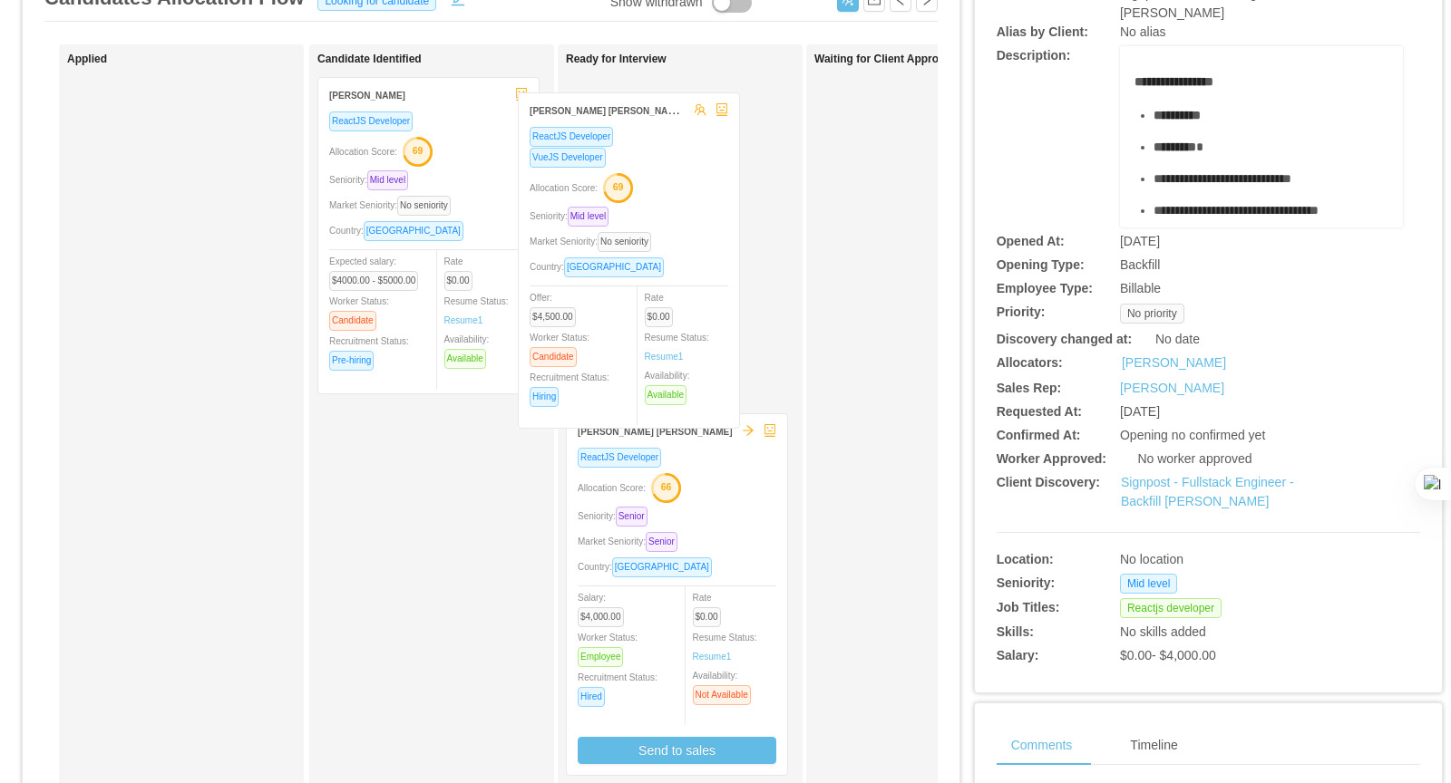
drag, startPoint x: 511, startPoint y: 163, endPoint x: 578, endPoint y: 170, distance: 67.5
click at [681, 163] on div "Applied Candidate Identified [PERSON_NAME] [PERSON_NAME] ReactJS Developer VueJ…" at bounding box center [490, 504] width 893 height 921
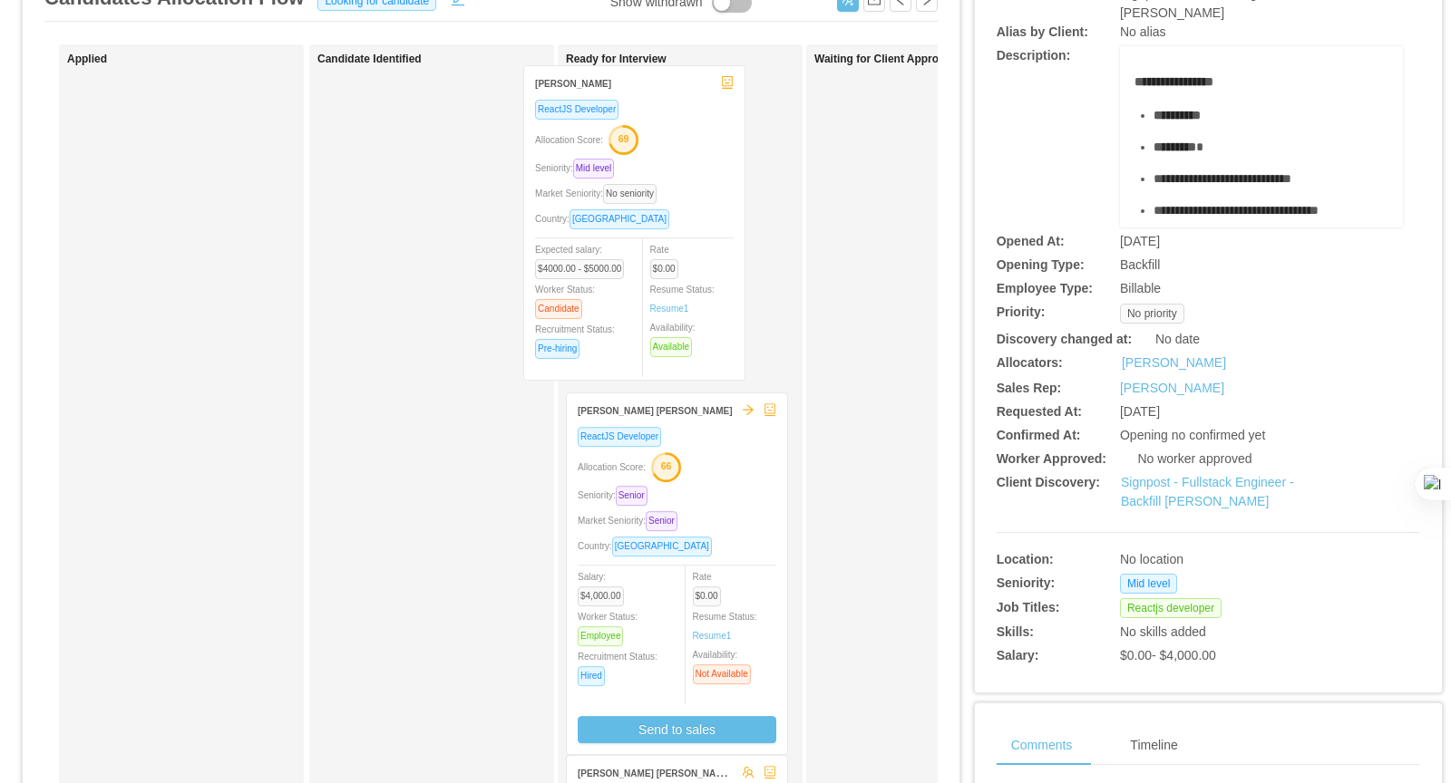
click at [657, 148] on div "Applied Candidate Identified [PERSON_NAME] ReactJS Developer Allocation Score: …" at bounding box center [490, 504] width 893 height 921
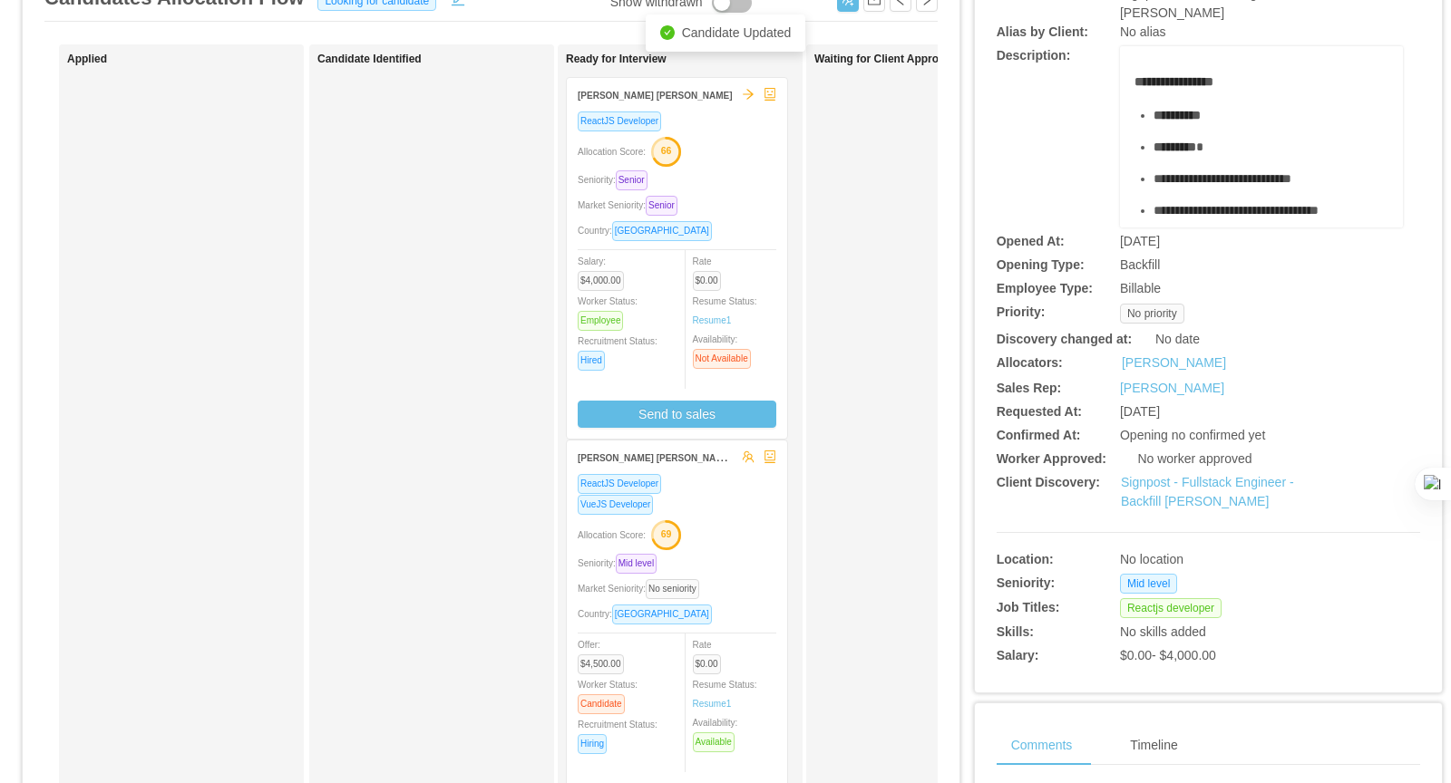
scroll to position [237, 0]
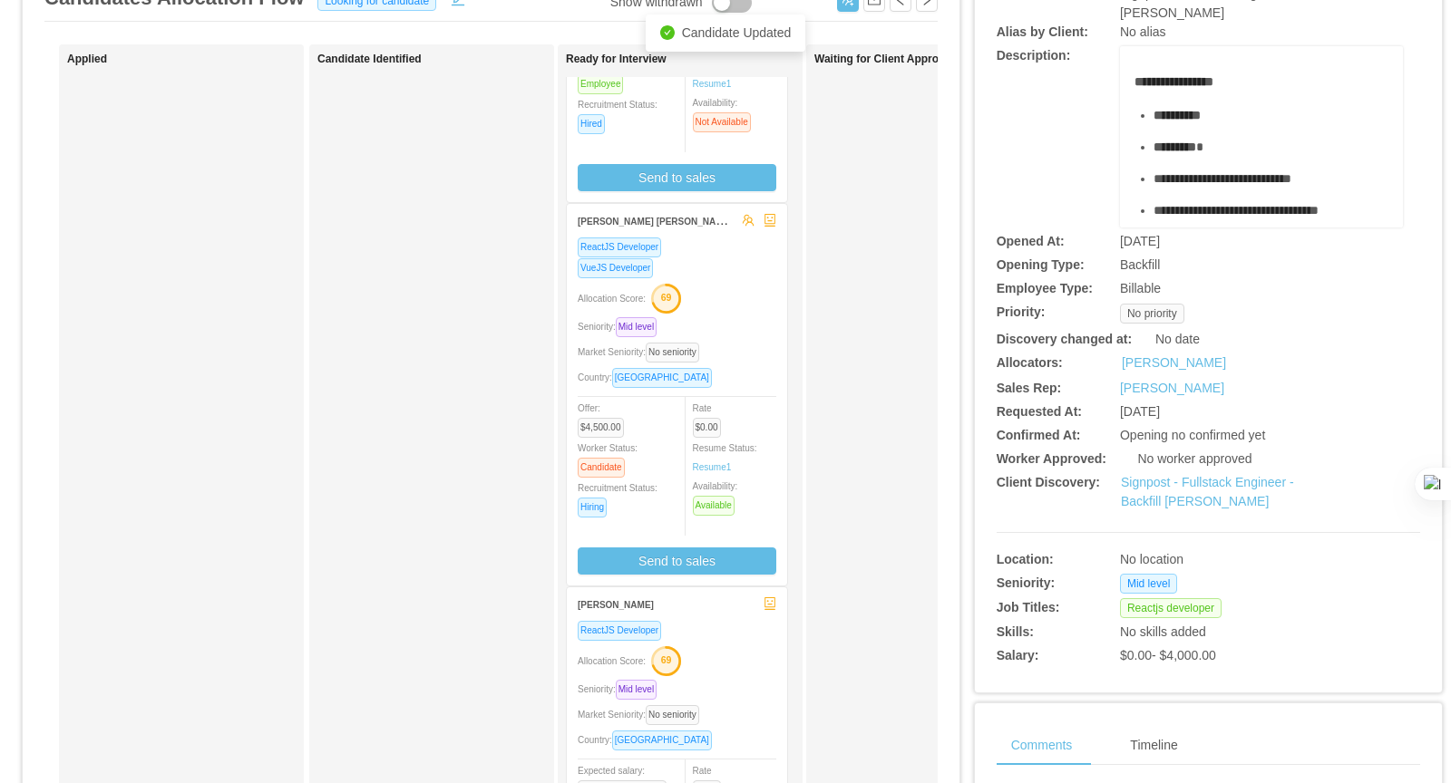
click at [728, 679] on div "Seniority: Mid level" at bounding box center [677, 689] width 199 height 21
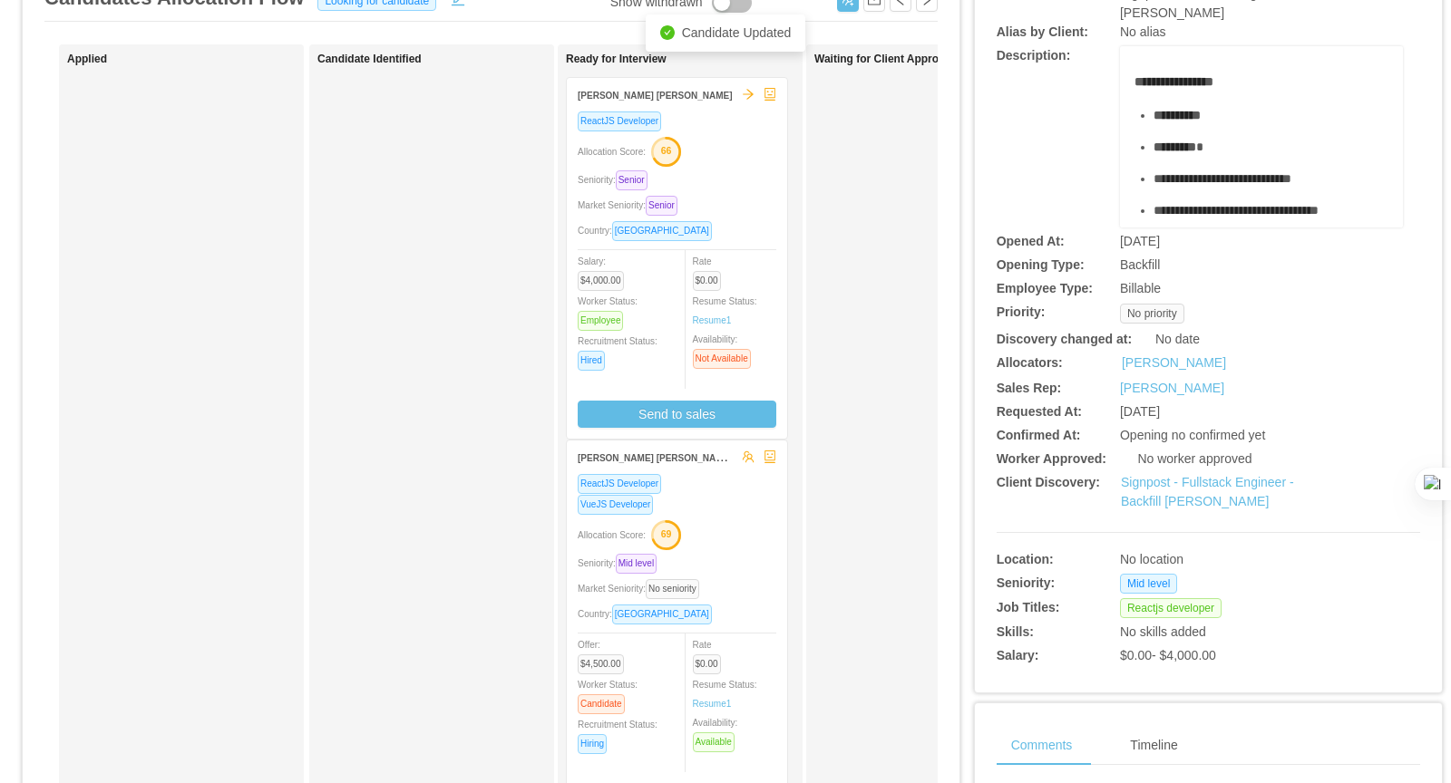
click at [742, 173] on div "Seniority: Senior" at bounding box center [677, 180] width 199 height 21
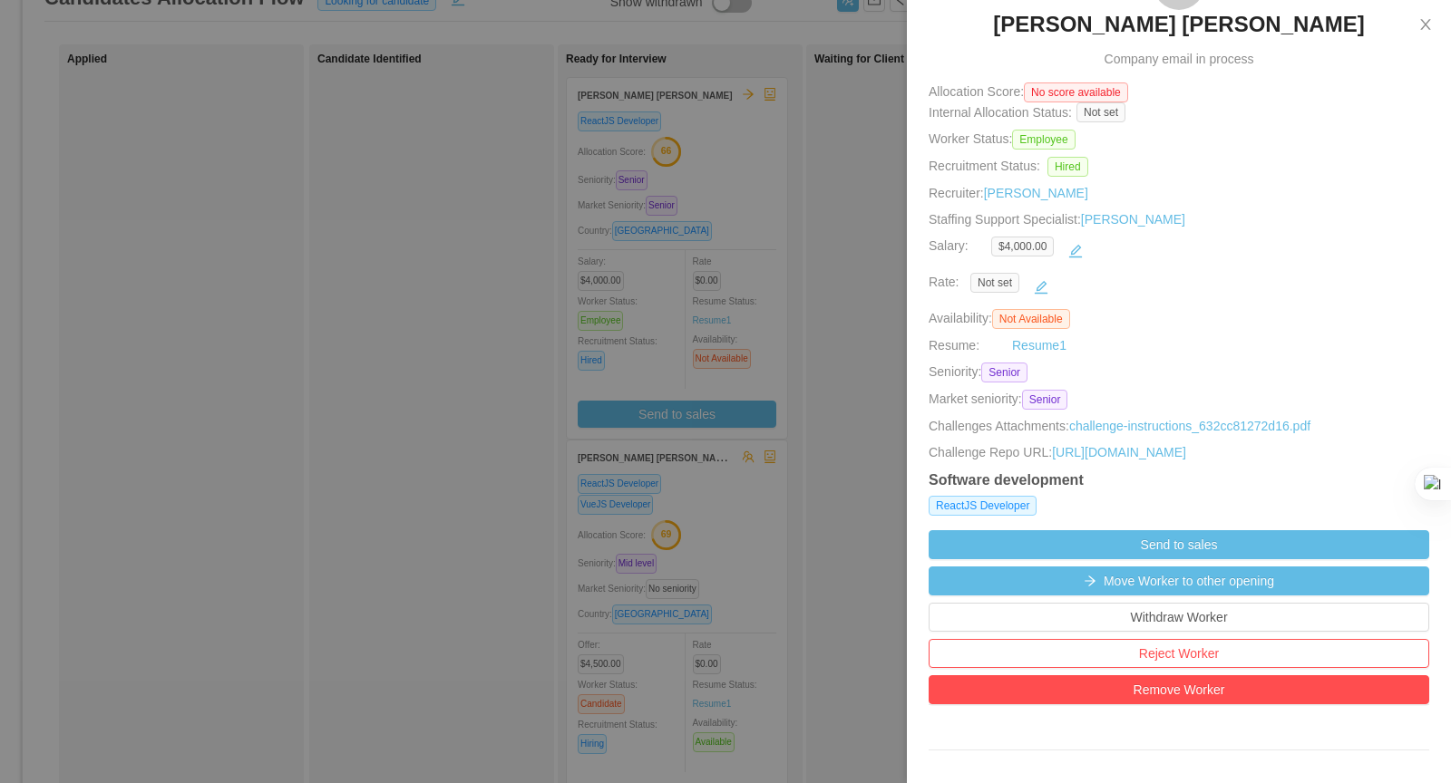
scroll to position [198, 0]
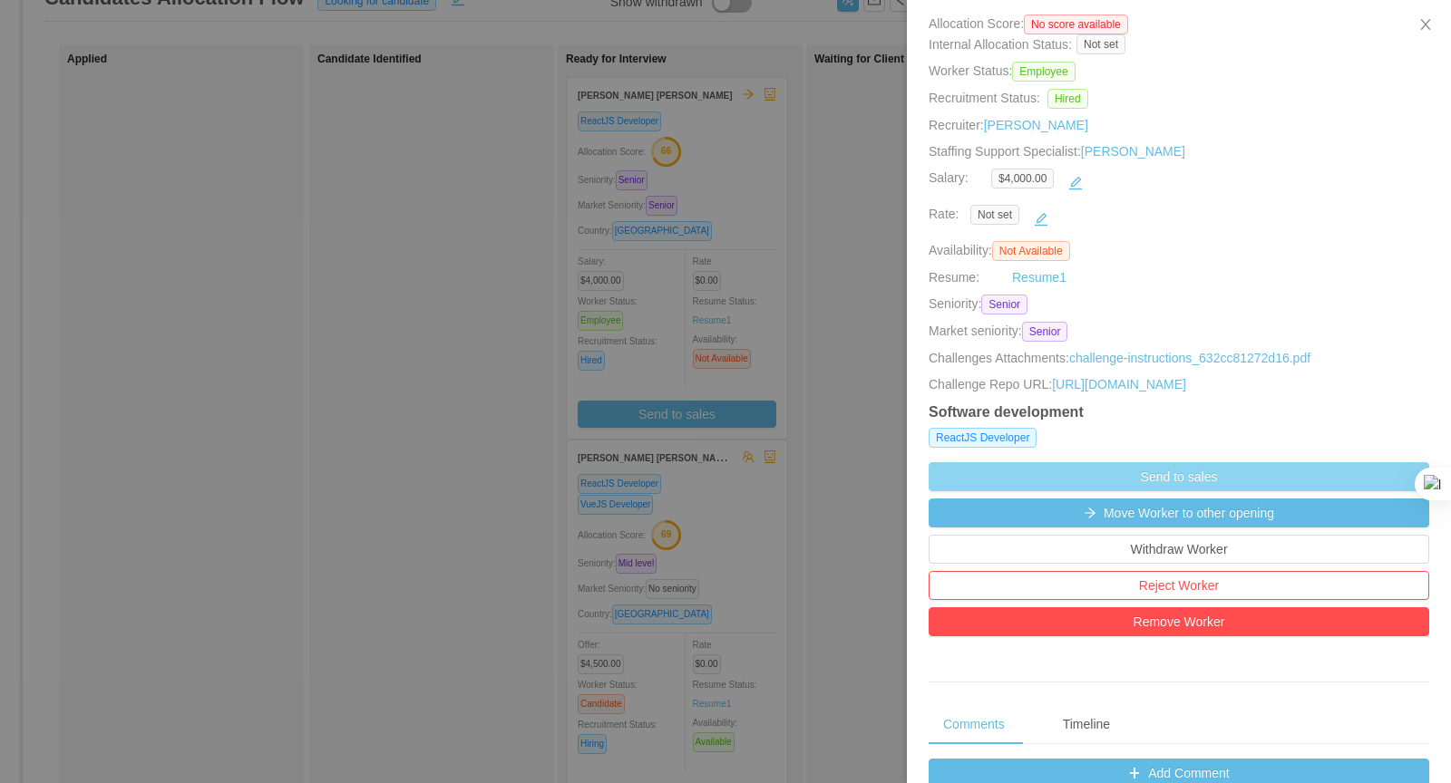
click at [1110, 478] on button "Send to sales" at bounding box center [1178, 476] width 501 height 29
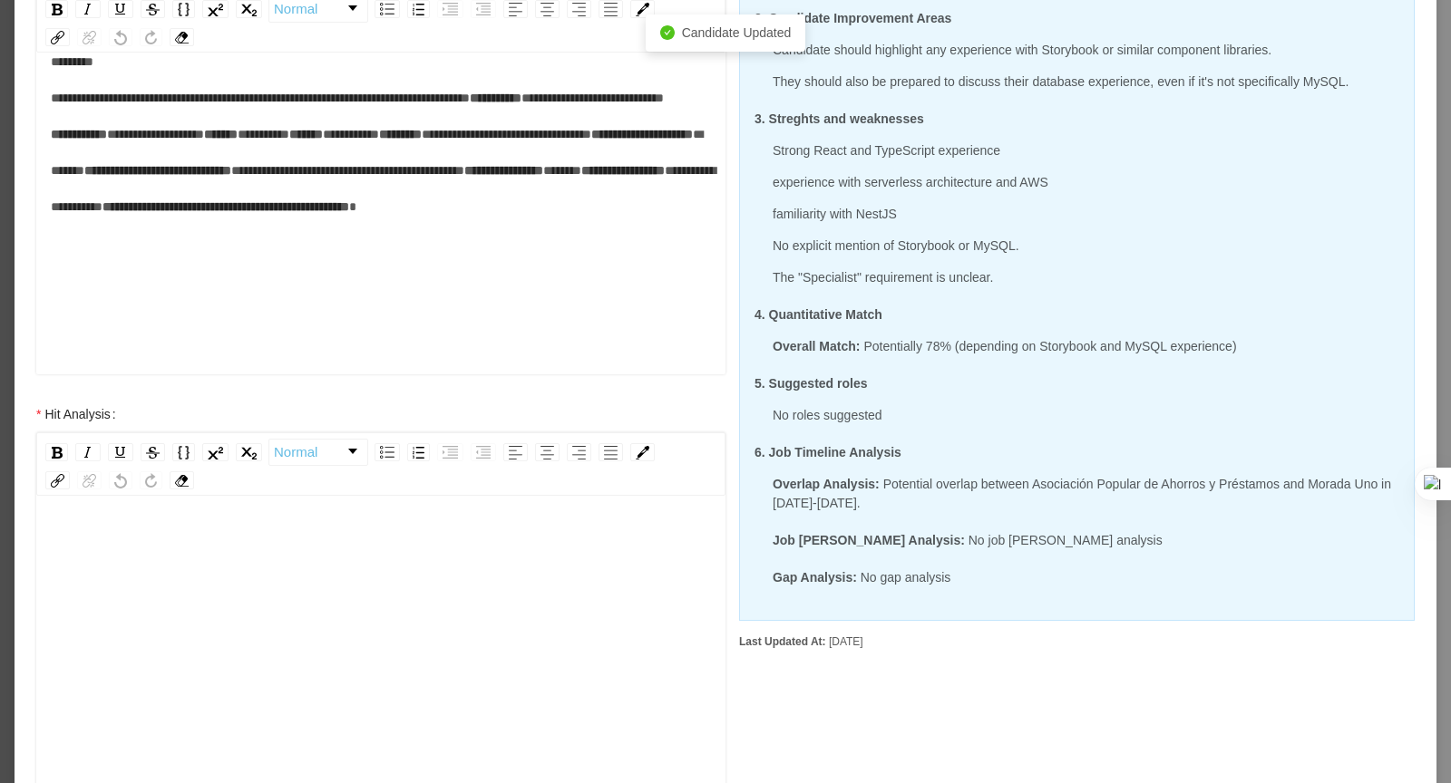
scroll to position [382, 0]
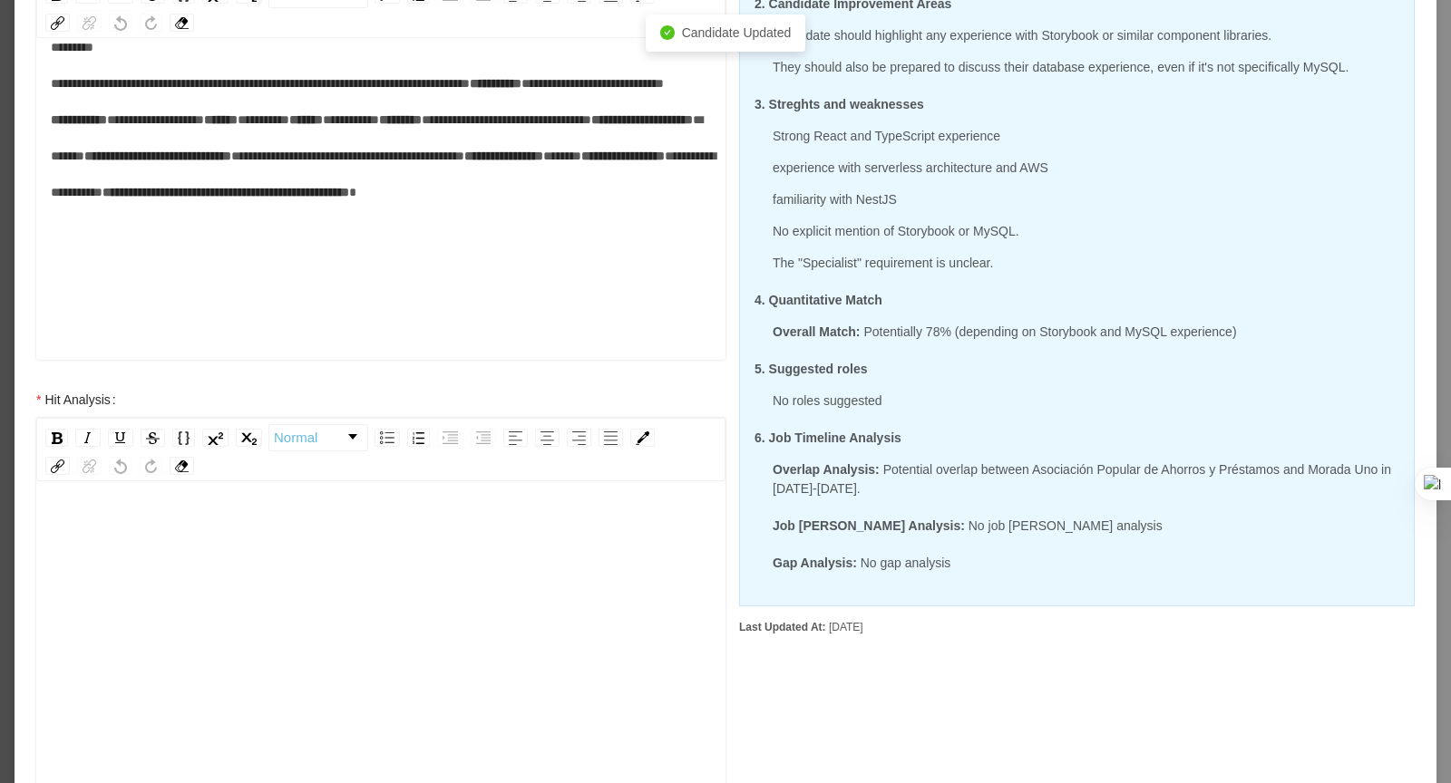
click at [280, 568] on div "To enrich screen reader interactions, please activate Accessibility in Grammarl…" at bounding box center [381, 670] width 661 height 317
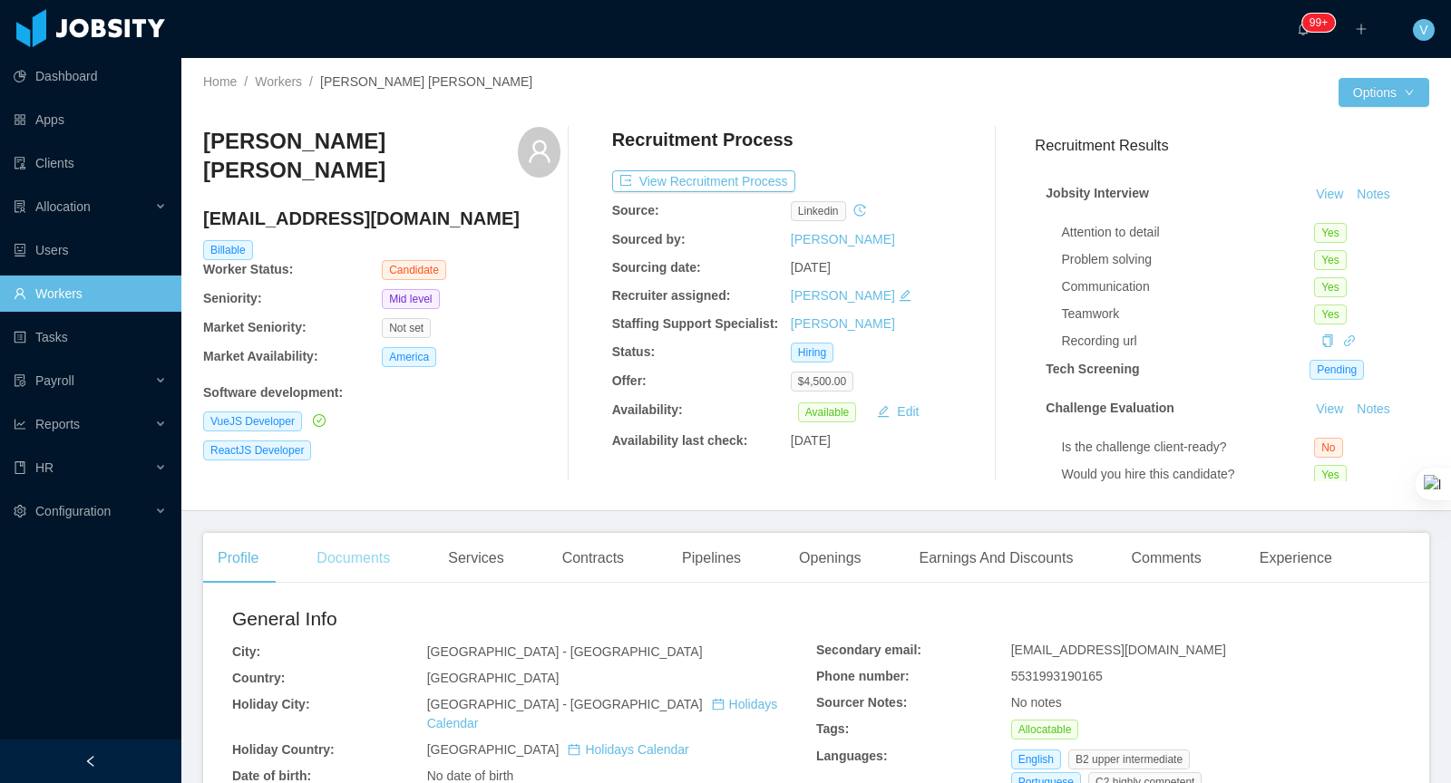
click at [394, 562] on div "Documents" at bounding box center [353, 558] width 102 height 51
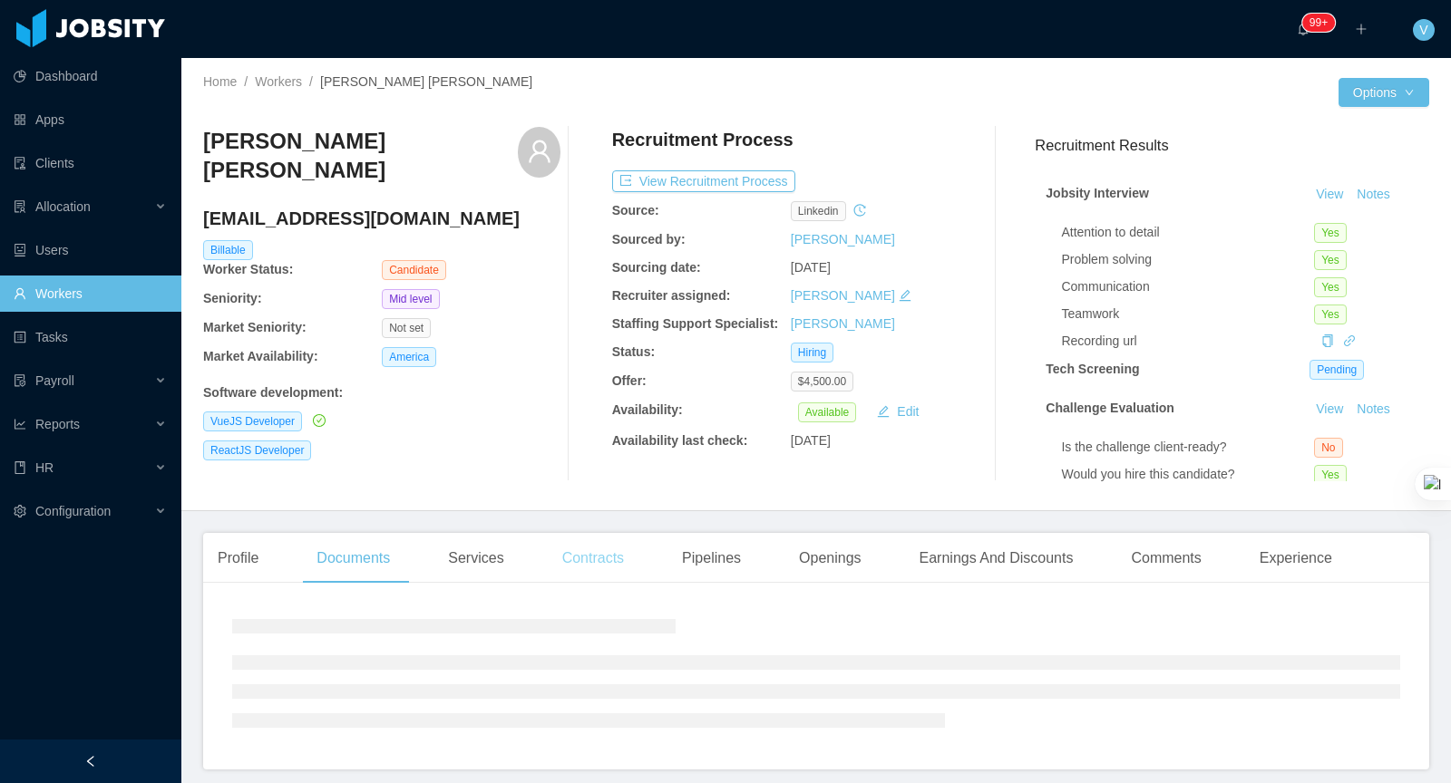
scroll to position [69, 0]
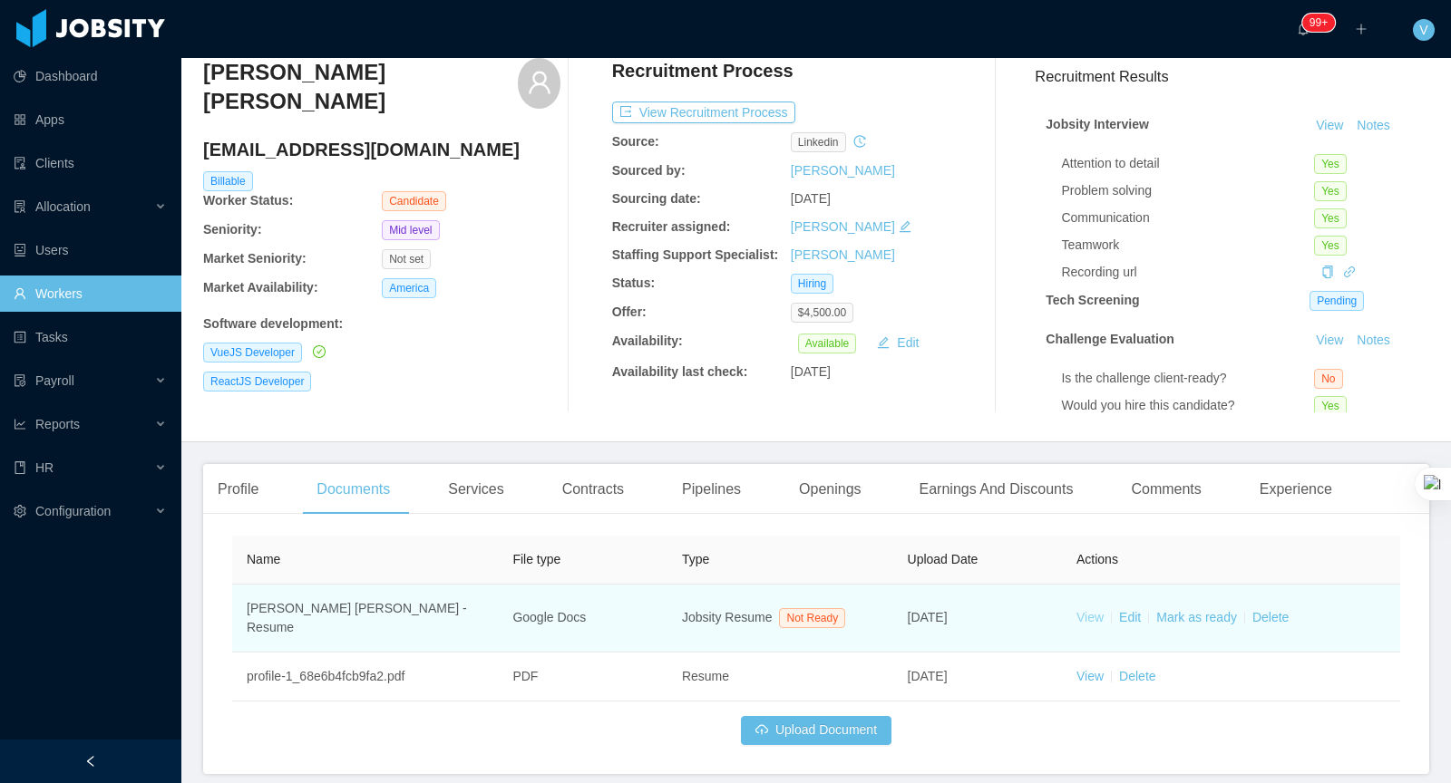
click at [1093, 614] on link "View" at bounding box center [1089, 617] width 27 height 15
click at [1196, 610] on link "Mark as ready" at bounding box center [1196, 617] width 81 height 15
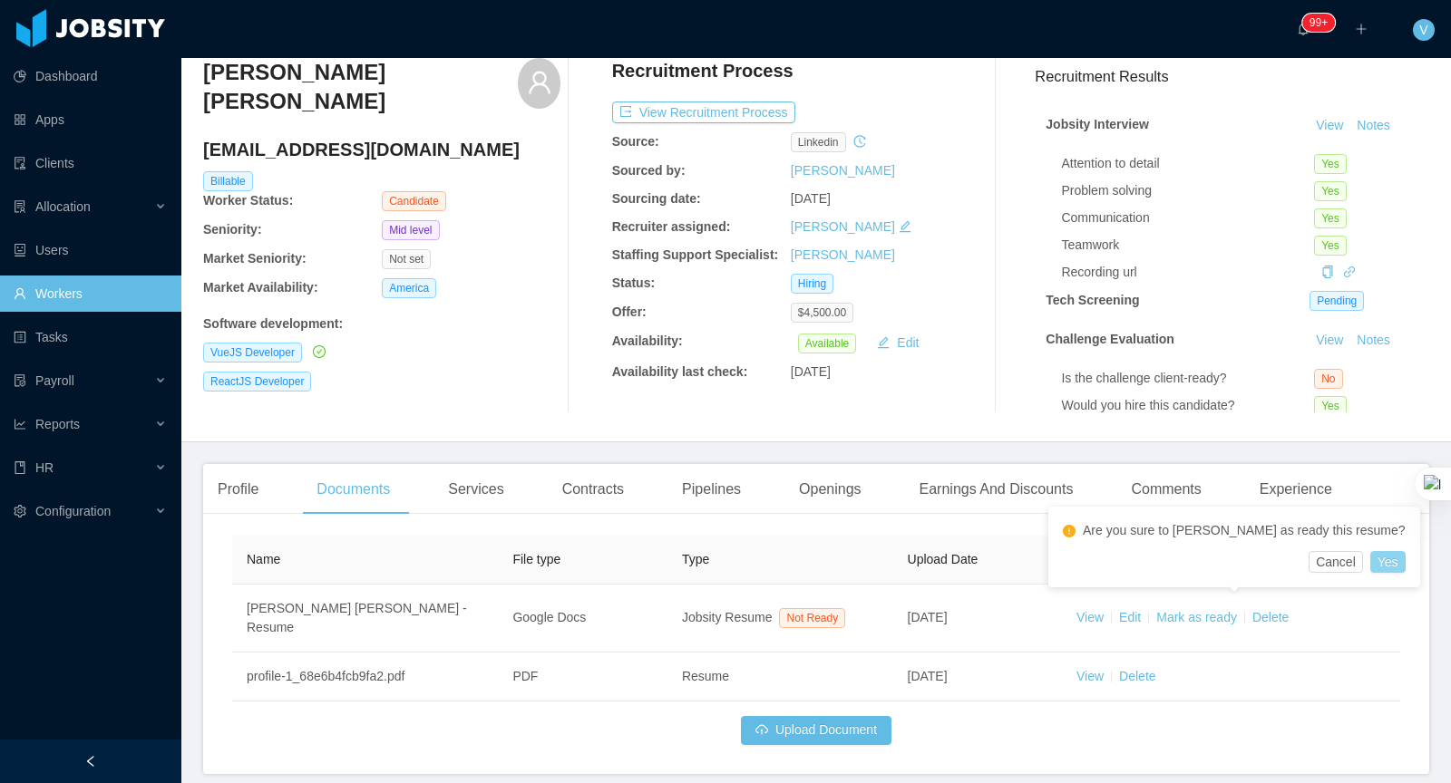
click at [1370, 562] on button "Yes" at bounding box center [1387, 562] width 35 height 22
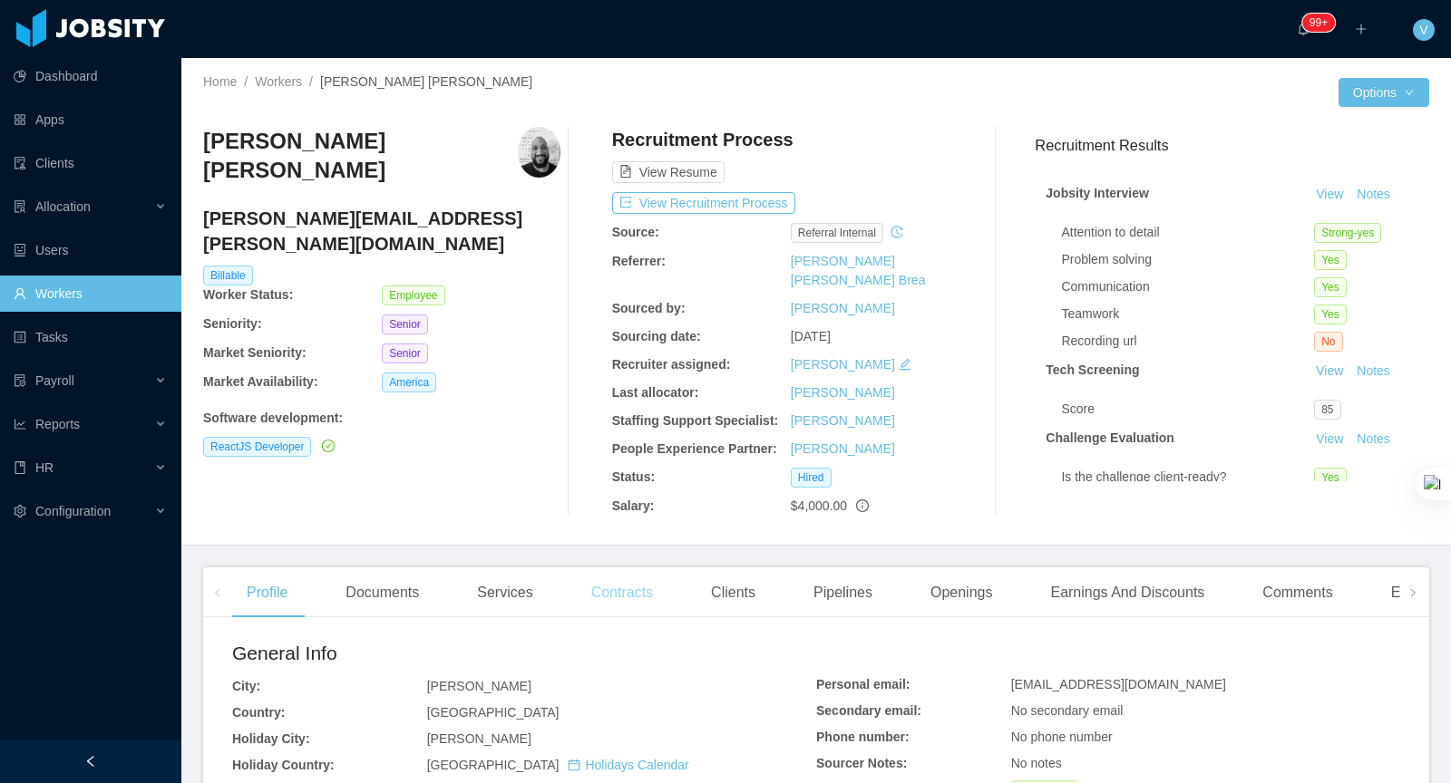
click at [642, 596] on div "Contracts" at bounding box center [622, 593] width 91 height 51
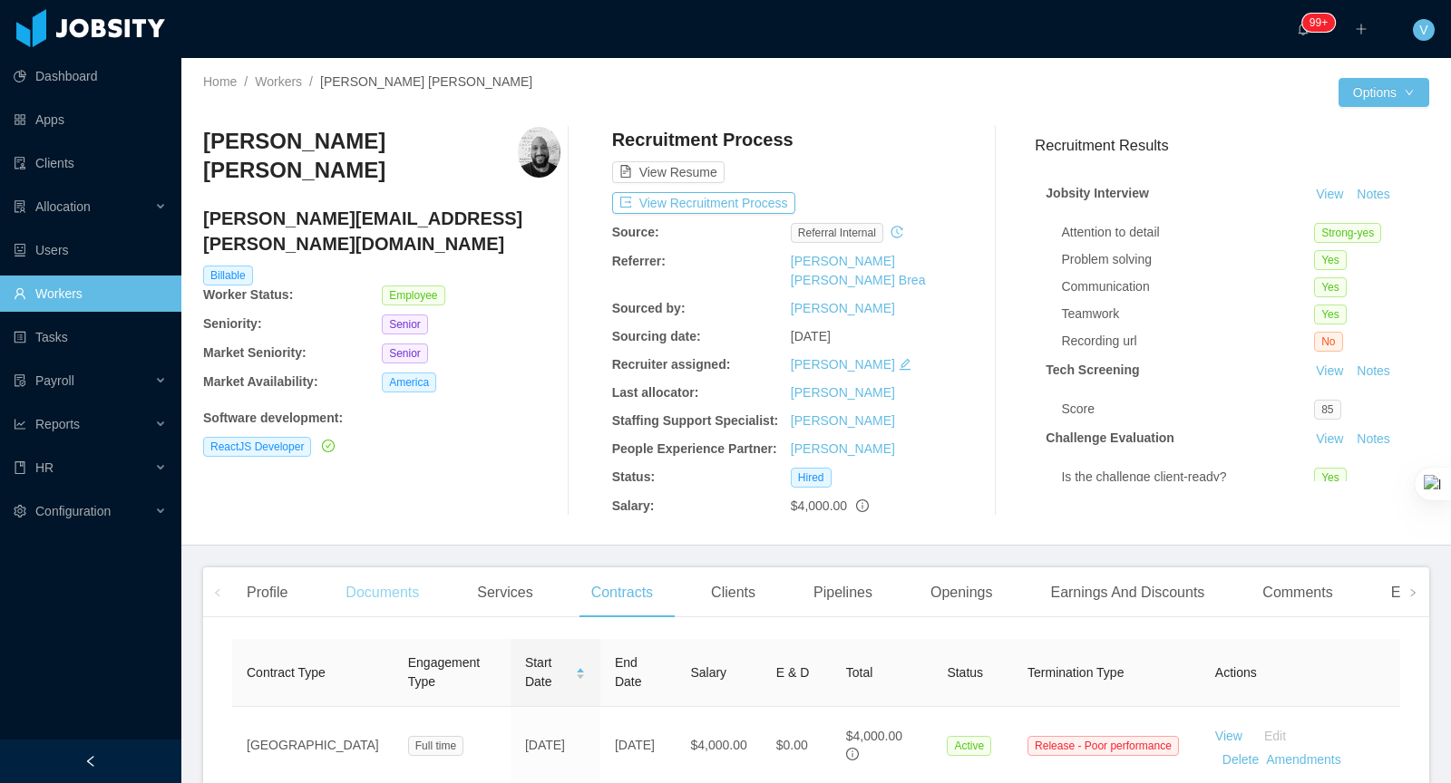
click at [387, 588] on div "Documents" at bounding box center [382, 593] width 102 height 51
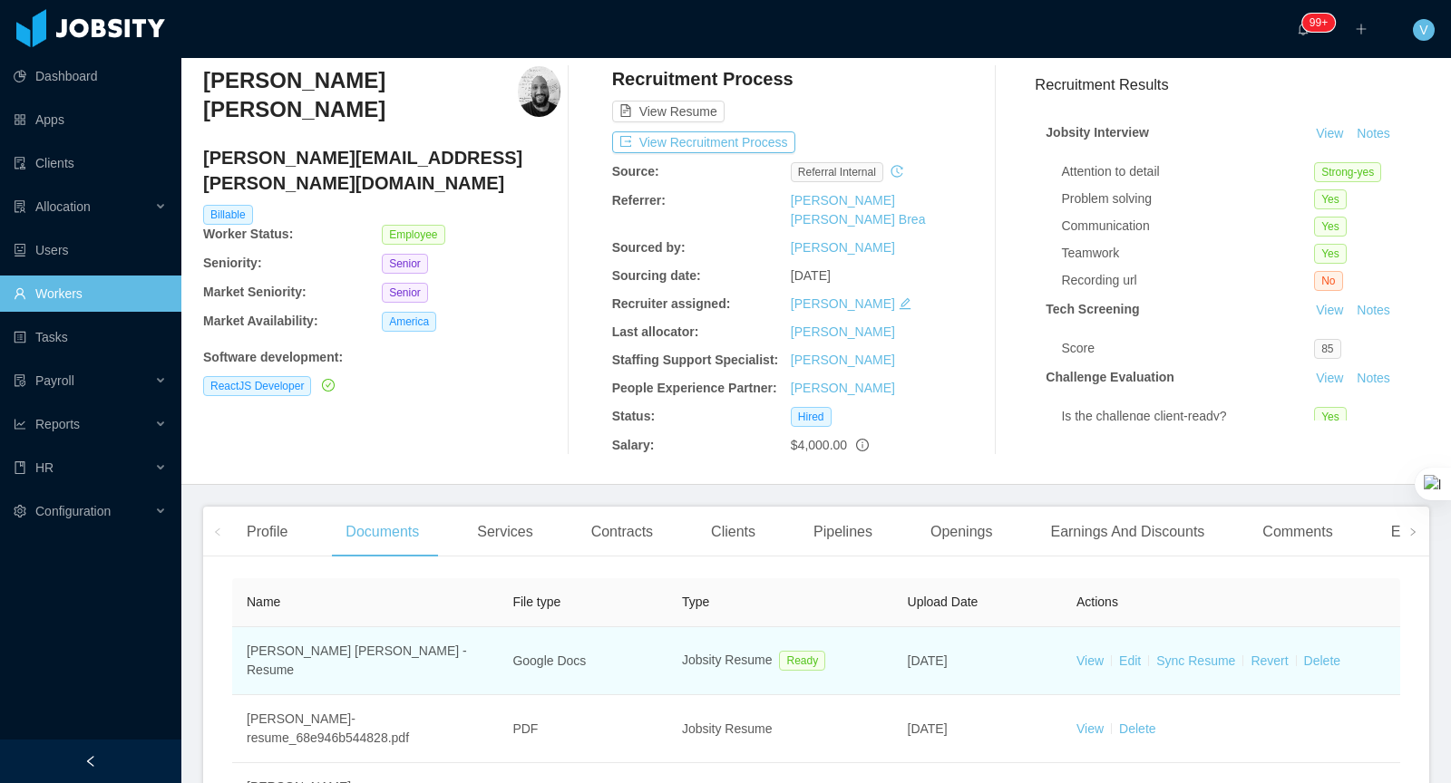
scroll to position [87, 0]
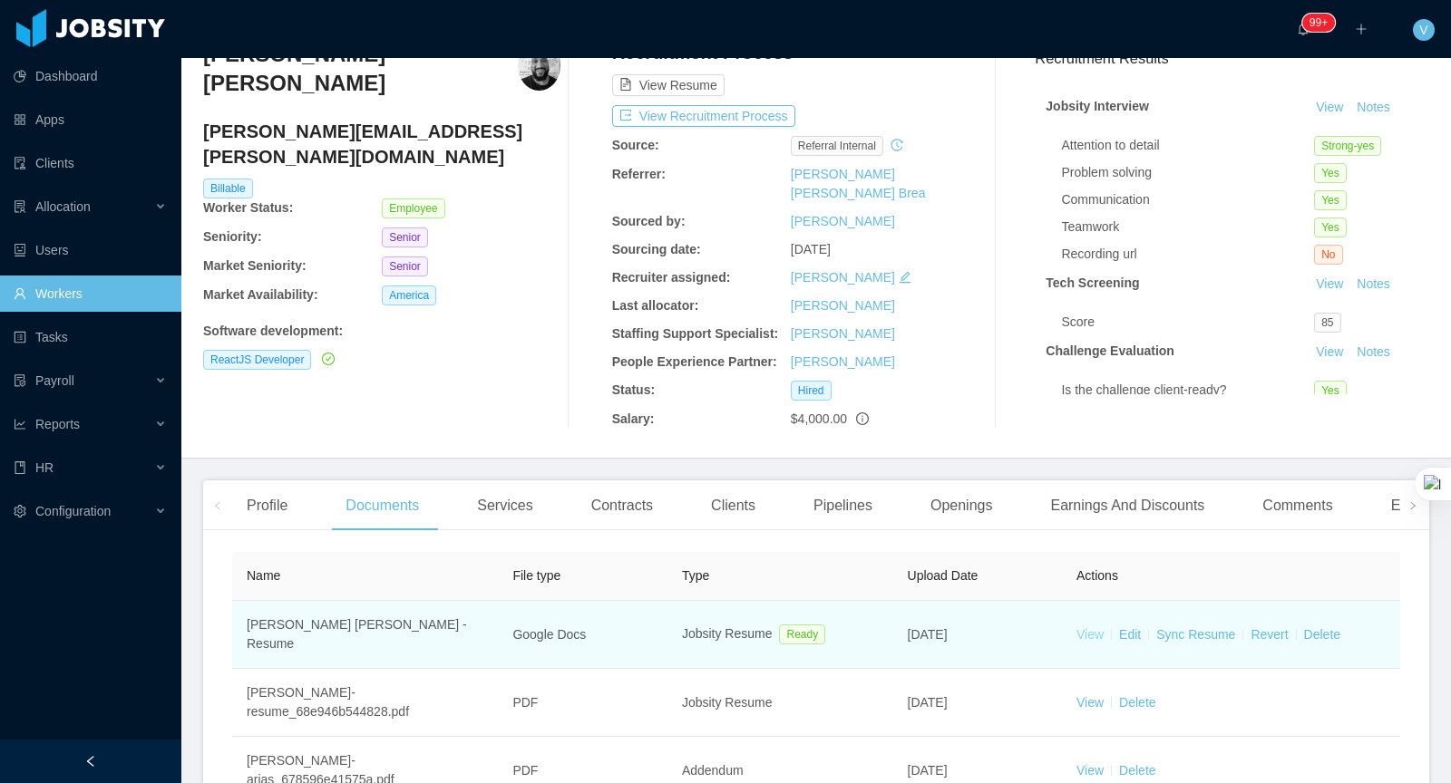
click at [1087, 627] on link "View" at bounding box center [1089, 634] width 27 height 15
click at [1178, 627] on link "Sync Resume" at bounding box center [1195, 634] width 79 height 15
